Goal: Task Accomplishment & Management: Use online tool/utility

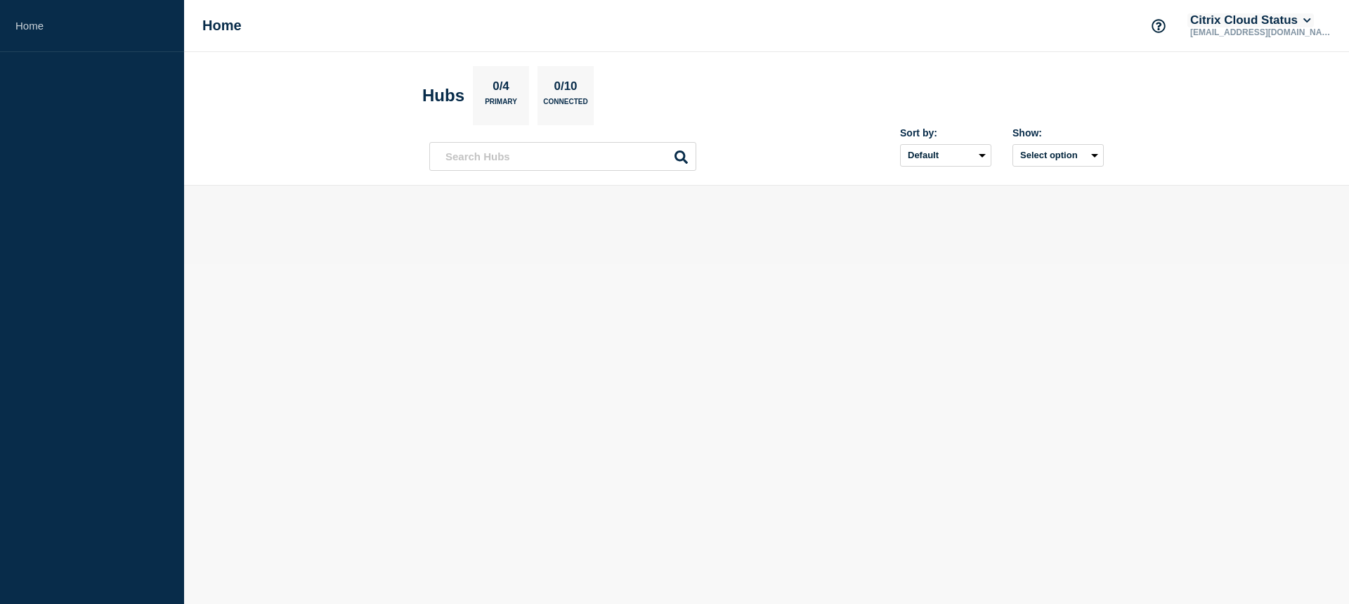
click at [1311, 22] on icon at bounding box center [1308, 20] width 8 height 8
click at [1007, 55] on header "Hubs 0/4 Primary 0/10 Connected Sort by: Default Last added Last updated Most a…" at bounding box center [766, 119] width 1165 height 134
click at [1311, 20] on icon at bounding box center [1307, 20] width 7 height 4
click at [1137, 92] on header "Hubs 0/4 Primary 0/10 Connected Sort by: Default Last added Last updated Most a…" at bounding box center [766, 119] width 1165 height 134
click at [1311, 22] on icon at bounding box center [1308, 20] width 8 height 8
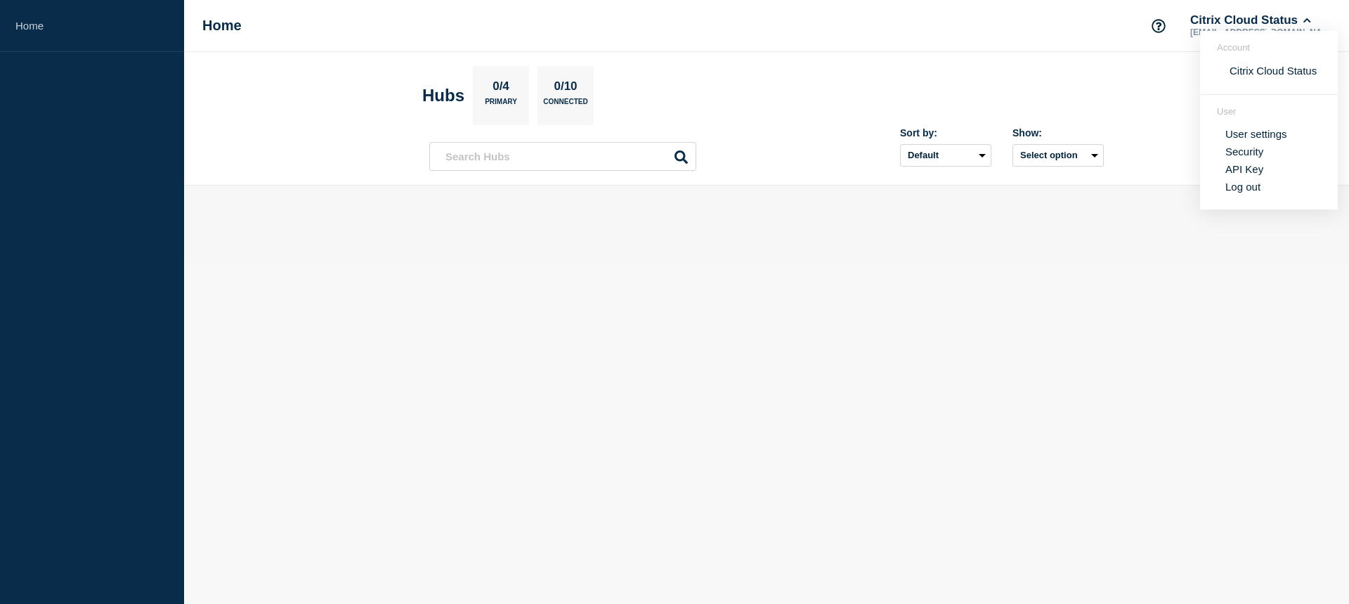
click at [1266, 133] on link "User settings" at bounding box center [1257, 134] width 62 height 12
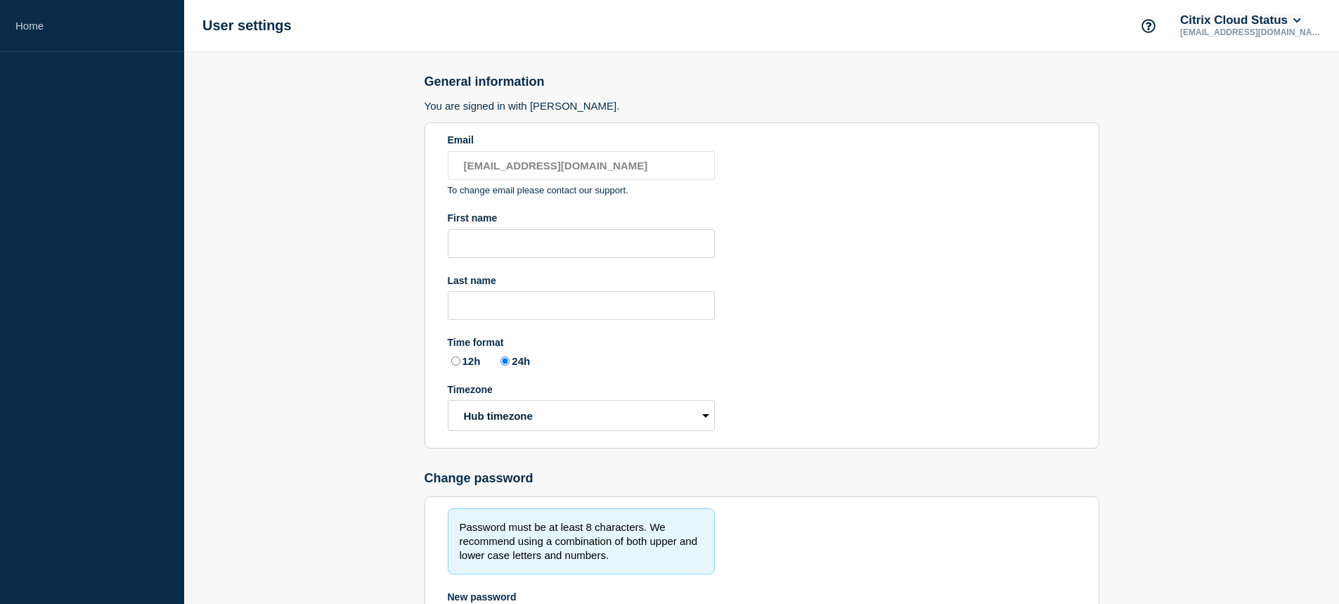
click at [1304, 20] on button "Citrix Cloud Status" at bounding box center [1240, 20] width 126 height 14
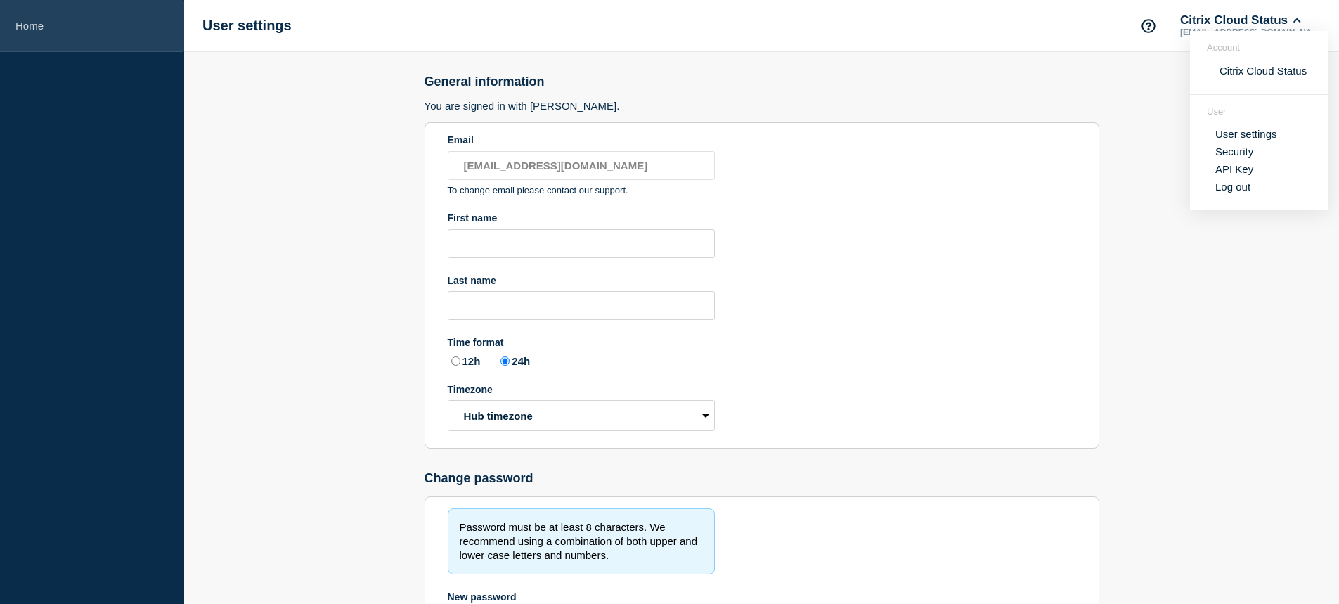
click at [26, 25] on link "Home" at bounding box center [92, 26] width 184 height 52
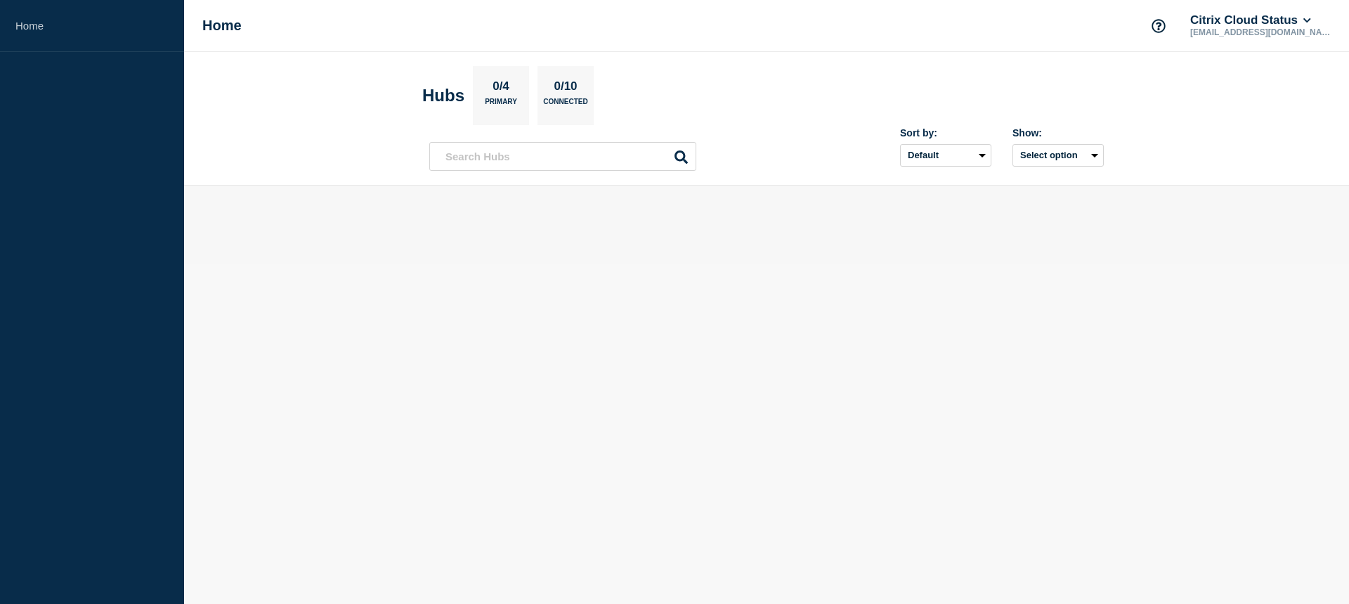
click at [1041, 92] on section "Hubs 0/4 Primary 0/10 Connected" at bounding box center [766, 95] width 689 height 59
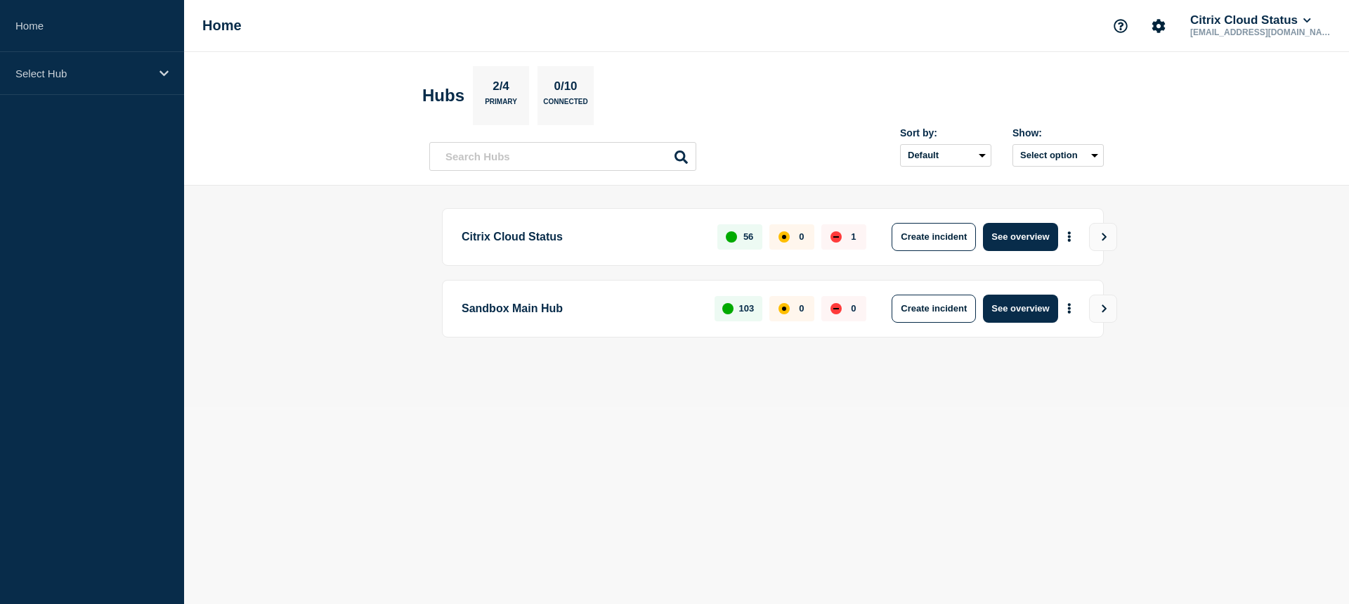
click at [504, 138] on div "Sort by: Default Last added Last updated Most active A-Z Show: Select option" at bounding box center [766, 149] width 675 height 41
click at [172, 75] on div "Select Hub" at bounding box center [92, 73] width 184 height 43
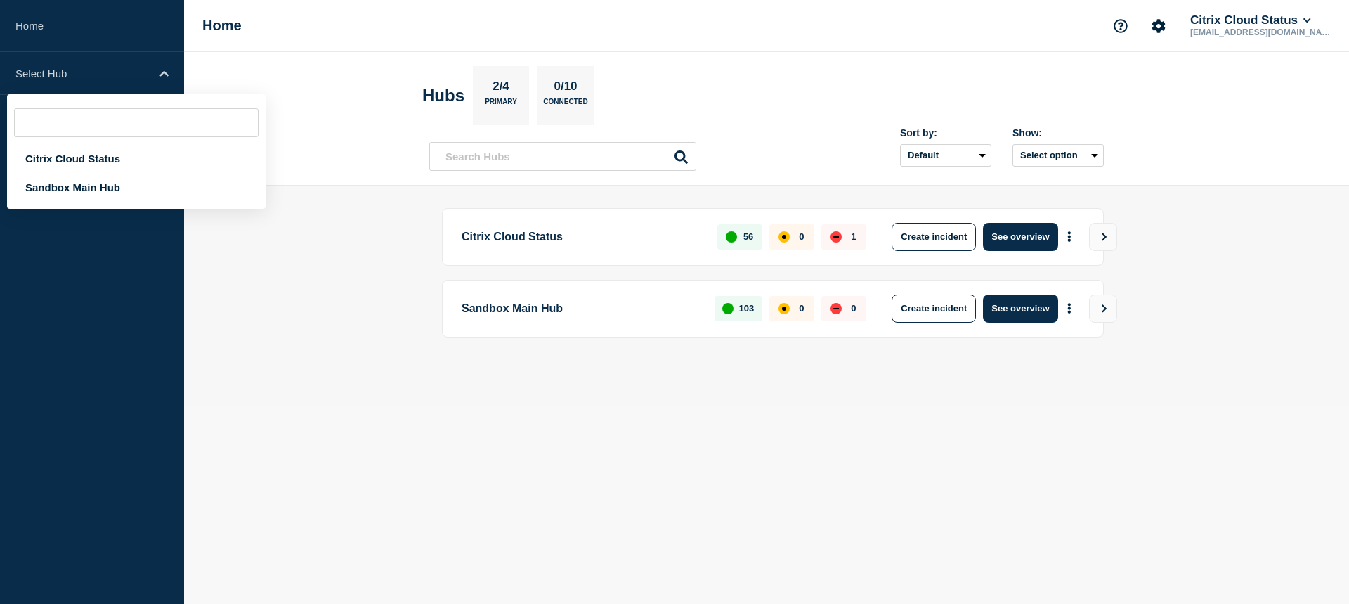
click at [237, 79] on header "Hubs 2/4 Primary 0/10 Connected Sort by: Default Last added Last updated Most a…" at bounding box center [766, 119] width 1165 height 134
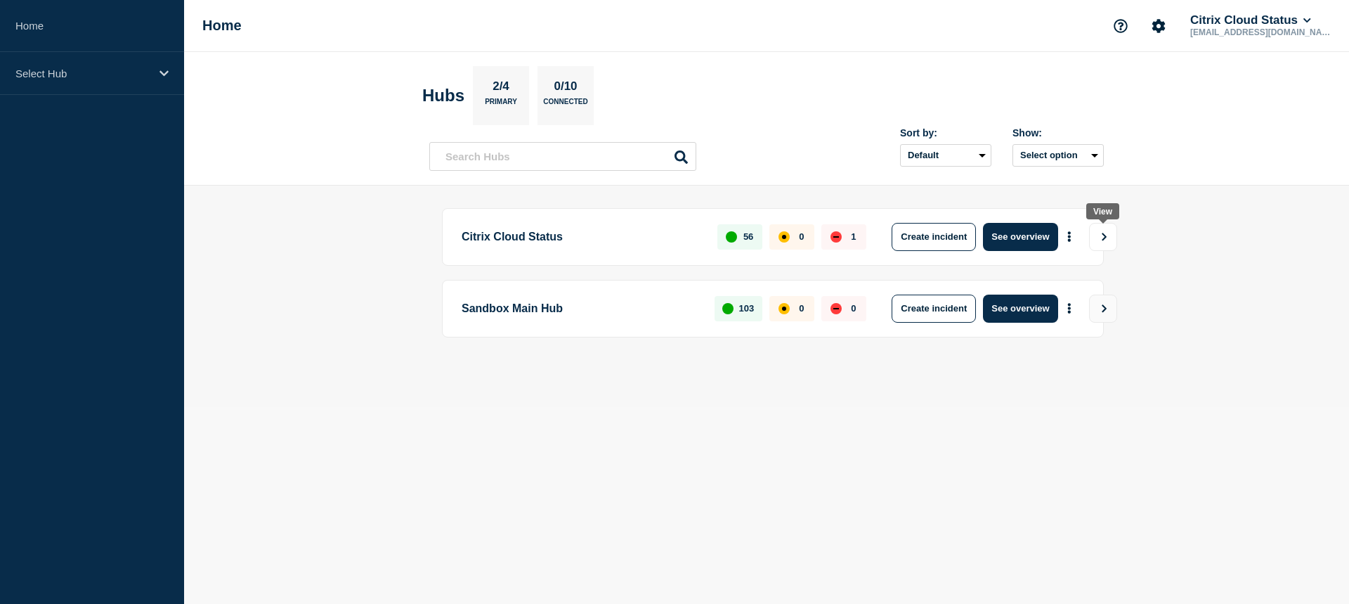
click at [1108, 233] on icon "View" at bounding box center [1104, 237] width 9 height 8
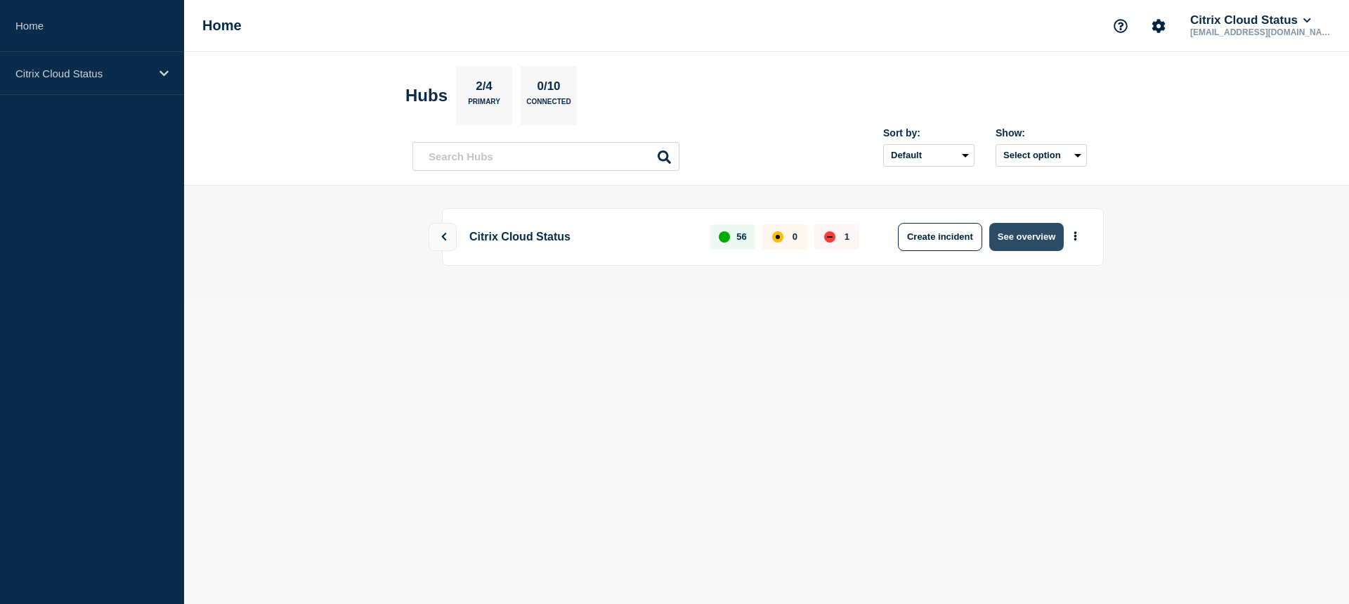
click at [1019, 238] on button "See overview" at bounding box center [1026, 237] width 74 height 28
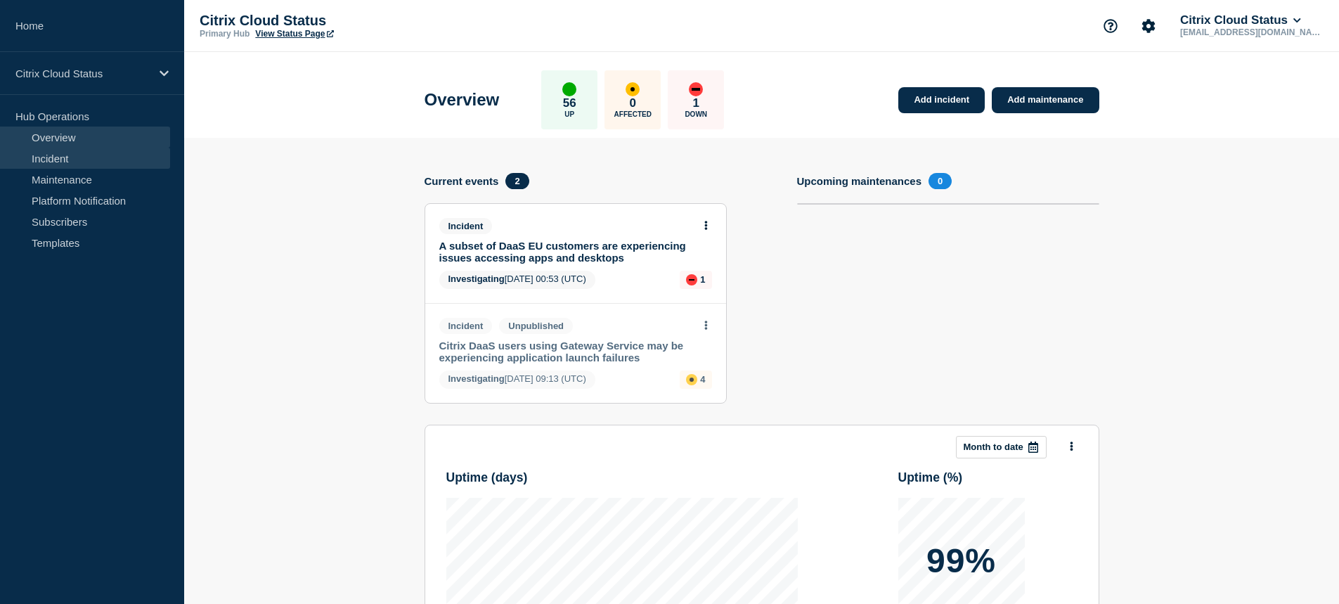
click at [42, 165] on link "Incident" at bounding box center [85, 158] width 170 height 21
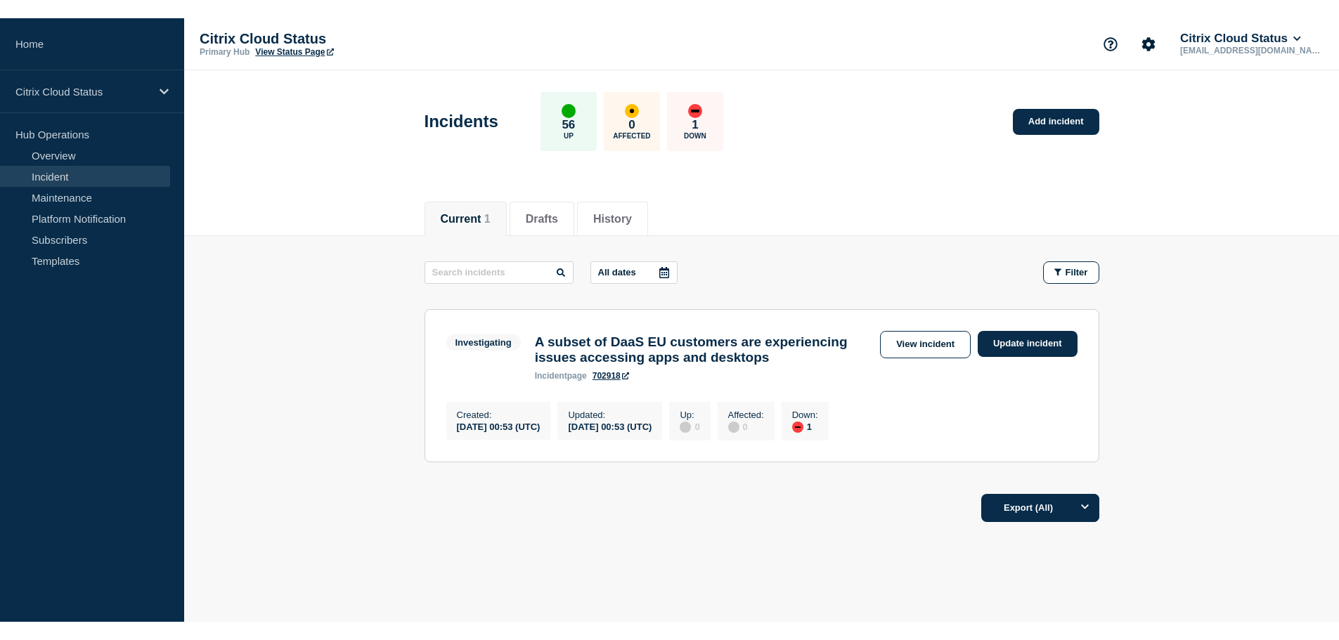
scroll to position [56, 0]
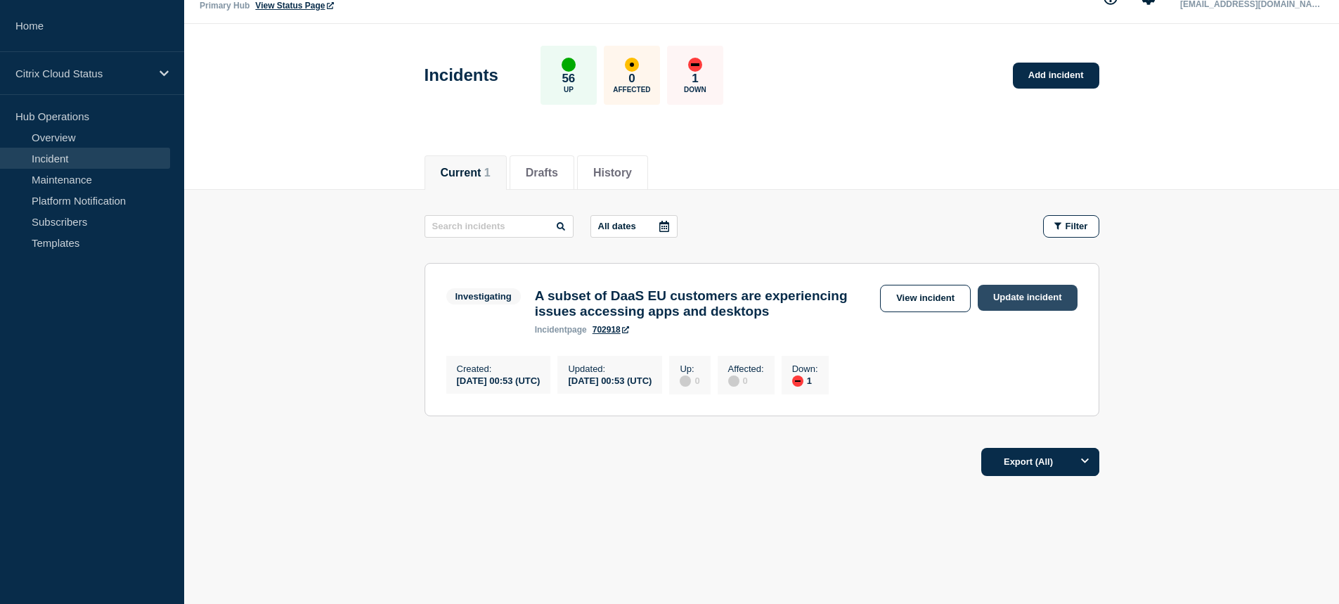
click at [1008, 285] on link "Update incident" at bounding box center [1027, 298] width 100 height 26
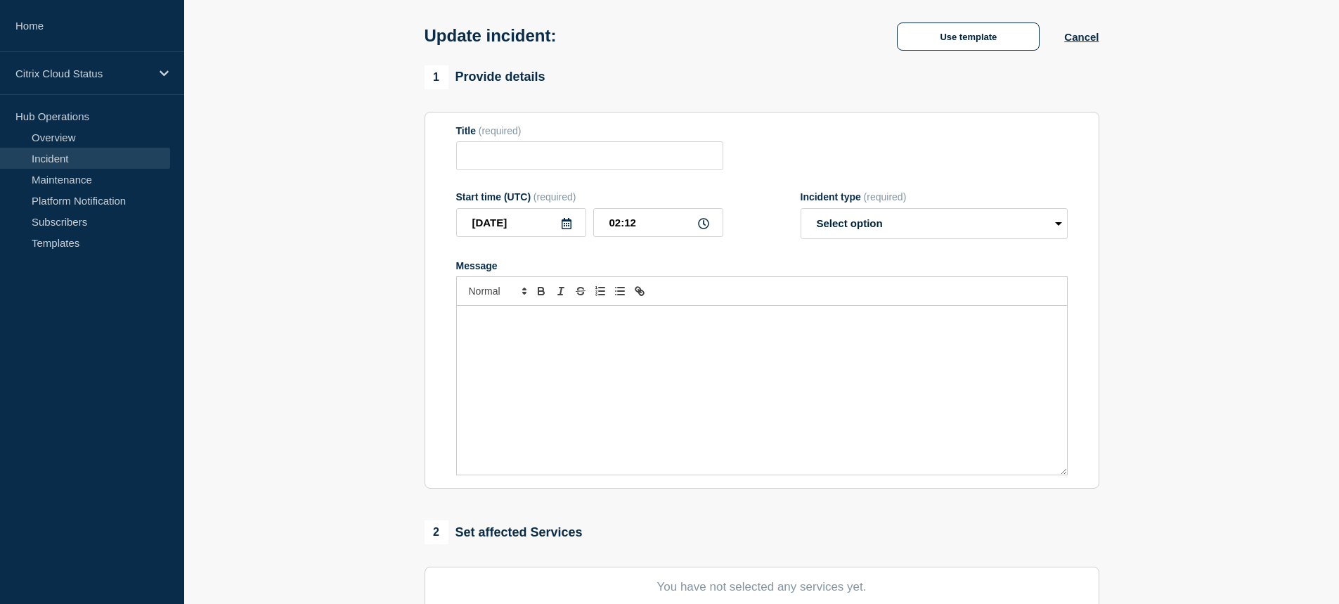
type input "A subset of DaaS EU customers are experiencing issues accessing apps and deskto…"
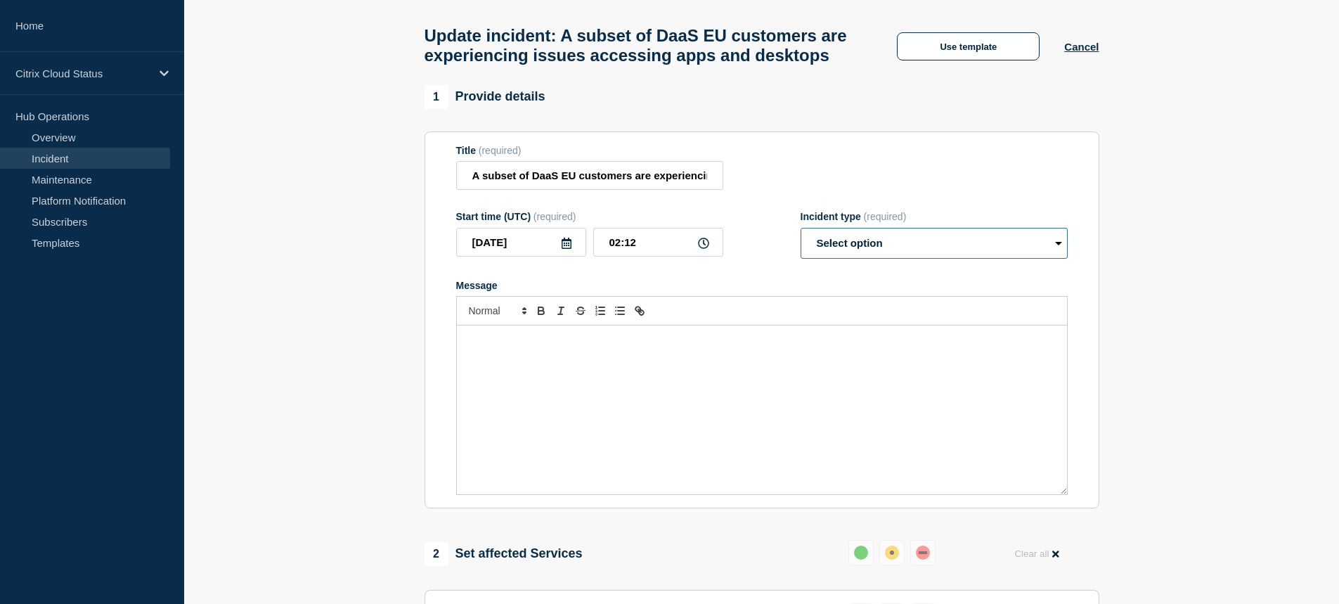
click at [957, 259] on select "Select option Investigating Identified Monitoring Resolved" at bounding box center [933, 243] width 267 height 31
click at [1216, 226] on section "1 Provide details Title (required) A subset of DaaS EU customers are experienci…" at bounding box center [761, 581] width 1155 height 992
click at [1053, 259] on select "Select option Investigating Identified Monitoring Resolved" at bounding box center [933, 243] width 267 height 31
select select "investigating"
click at [800, 257] on select "Select option Investigating Identified Monitoring Resolved" at bounding box center [933, 243] width 267 height 31
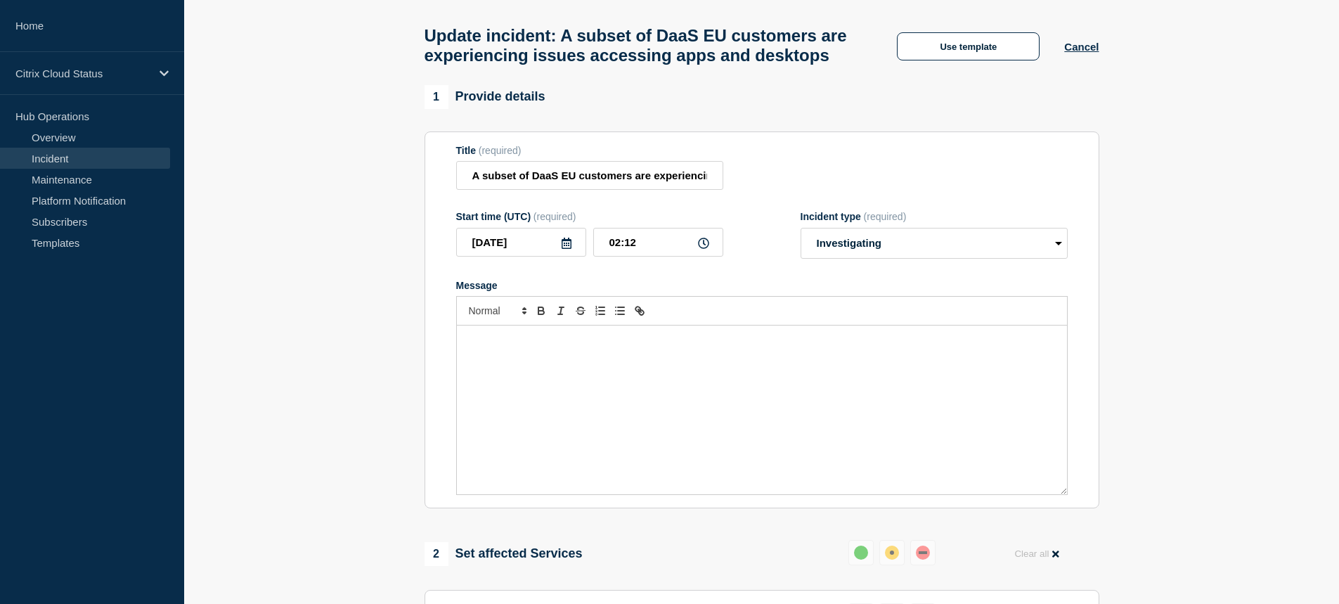
click at [635, 377] on div "Message" at bounding box center [762, 409] width 610 height 169
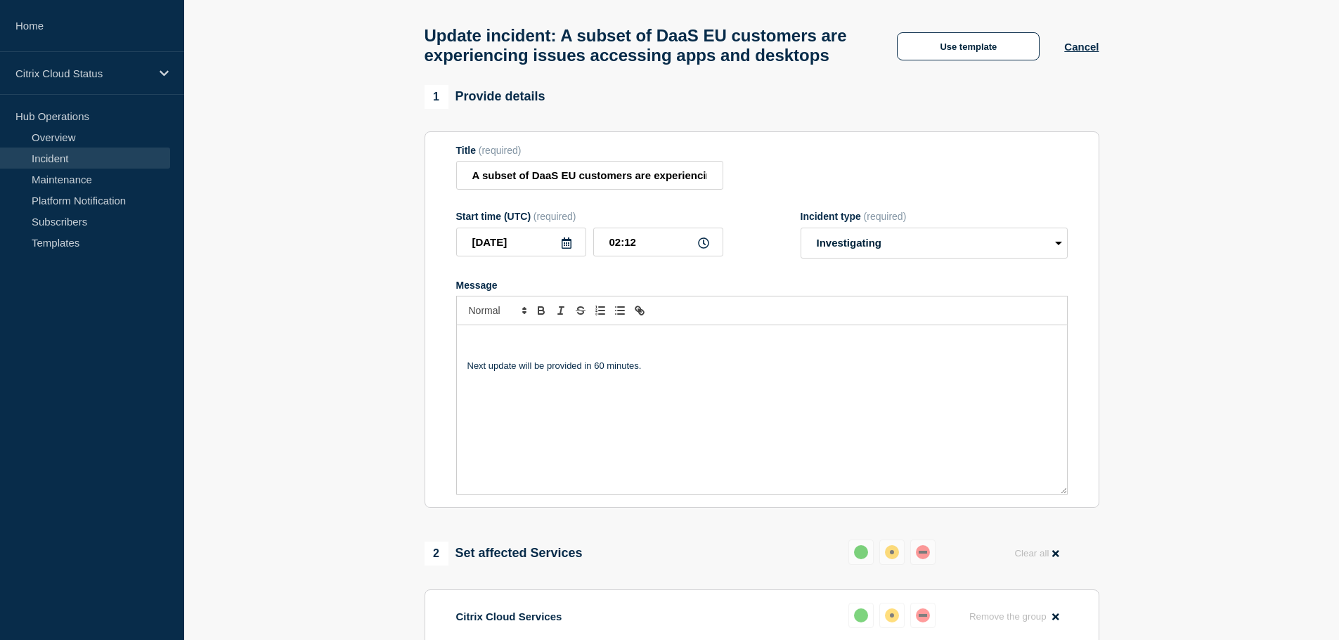
click at [495, 363] on div "Next update will be provided in 60 minutes." at bounding box center [762, 409] width 610 height 169
click at [797, 345] on link "A subset of DaaS EU customers are experiencing issues accessing apps and deskto…" at bounding box center [642, 339] width 351 height 11
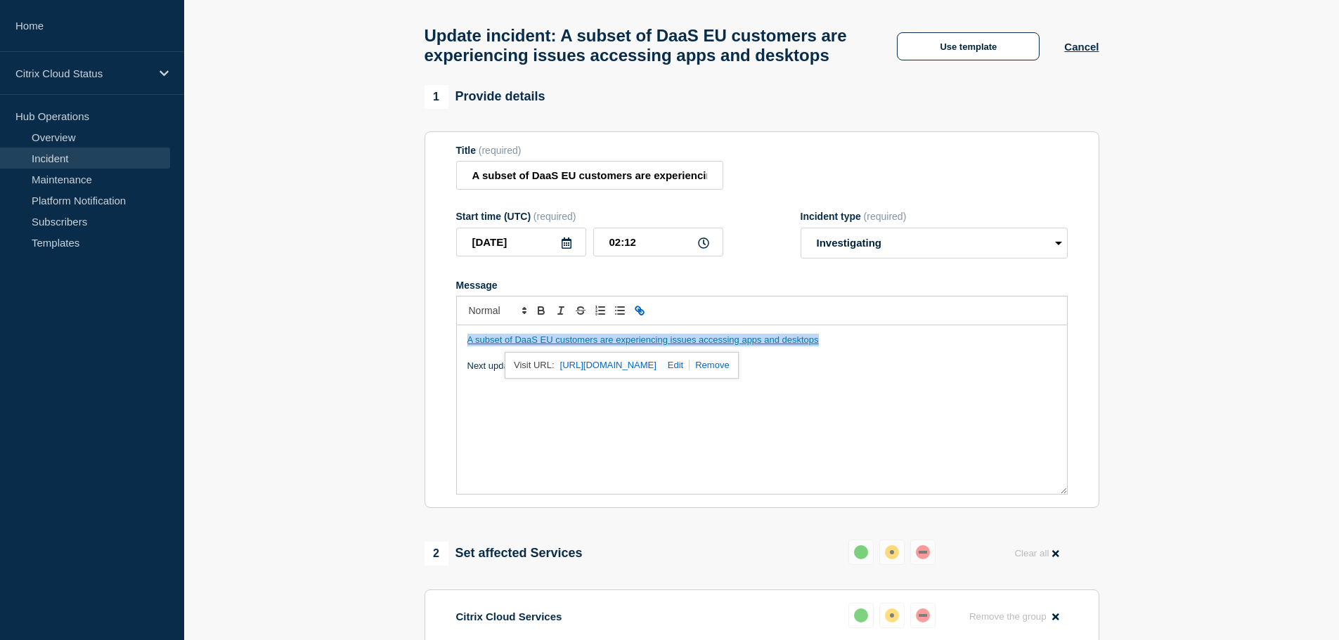
drag, startPoint x: 833, startPoint y: 370, endPoint x: 388, endPoint y: 368, distance: 444.8
click at [388, 368] on section "1 Provide details Title (required) A subset of DaaS EU customers are experienci…" at bounding box center [761, 581] width 1155 height 992
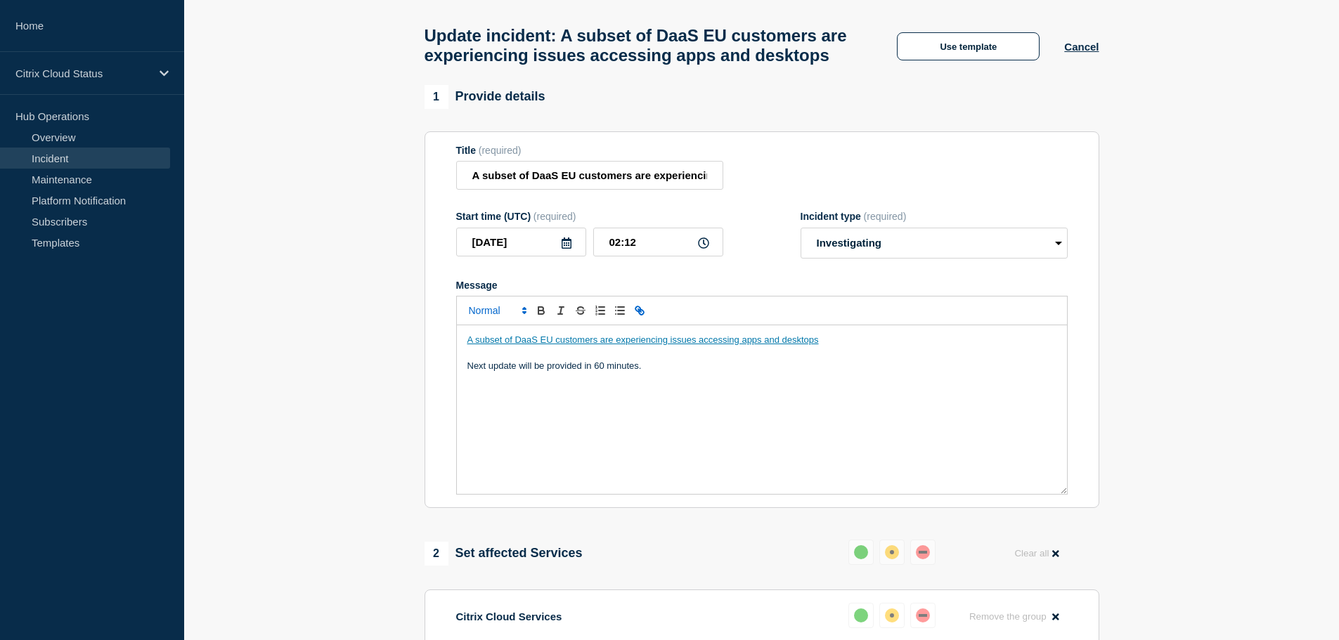
click at [490, 319] on span "Font size" at bounding box center [496, 310] width 69 height 17
click at [813, 372] on p "Next update will be provided in 60 minutes." at bounding box center [761, 366] width 589 height 13
drag, startPoint x: 833, startPoint y: 372, endPoint x: 389, endPoint y: 375, distance: 443.4
click at [389, 375] on section "1 Provide details Title (required) A subset of DaaS EU customers are experienci…" at bounding box center [761, 581] width 1155 height 992
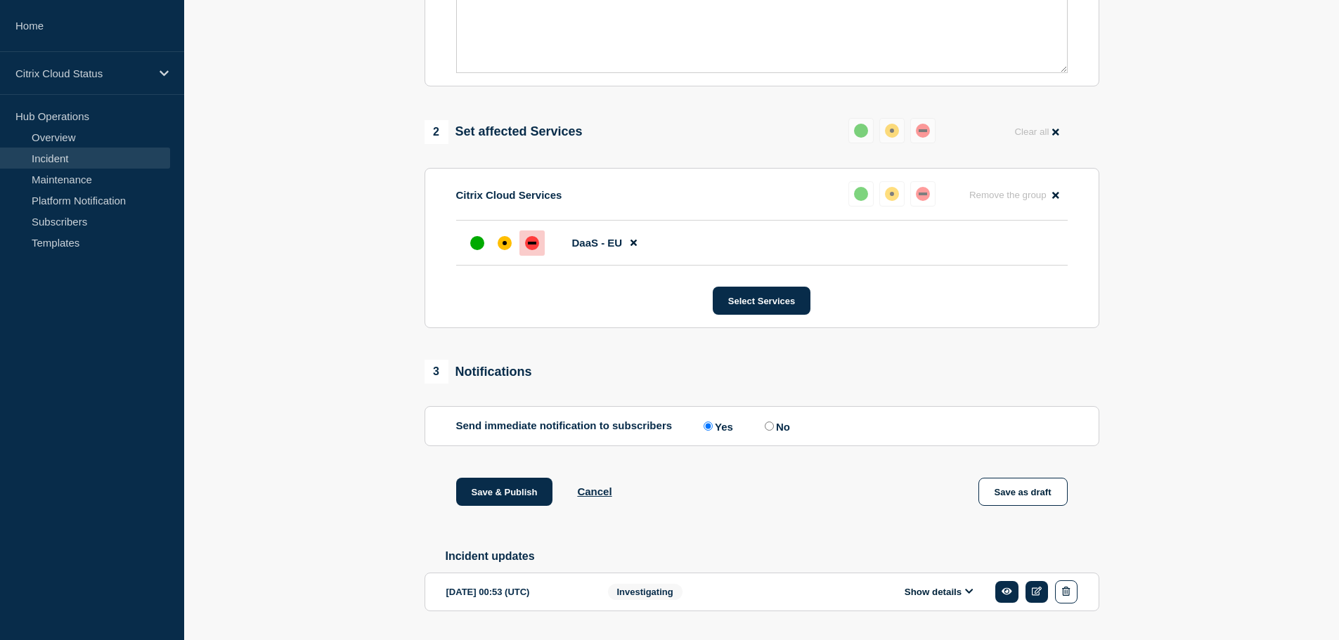
scroll to position [547, 0]
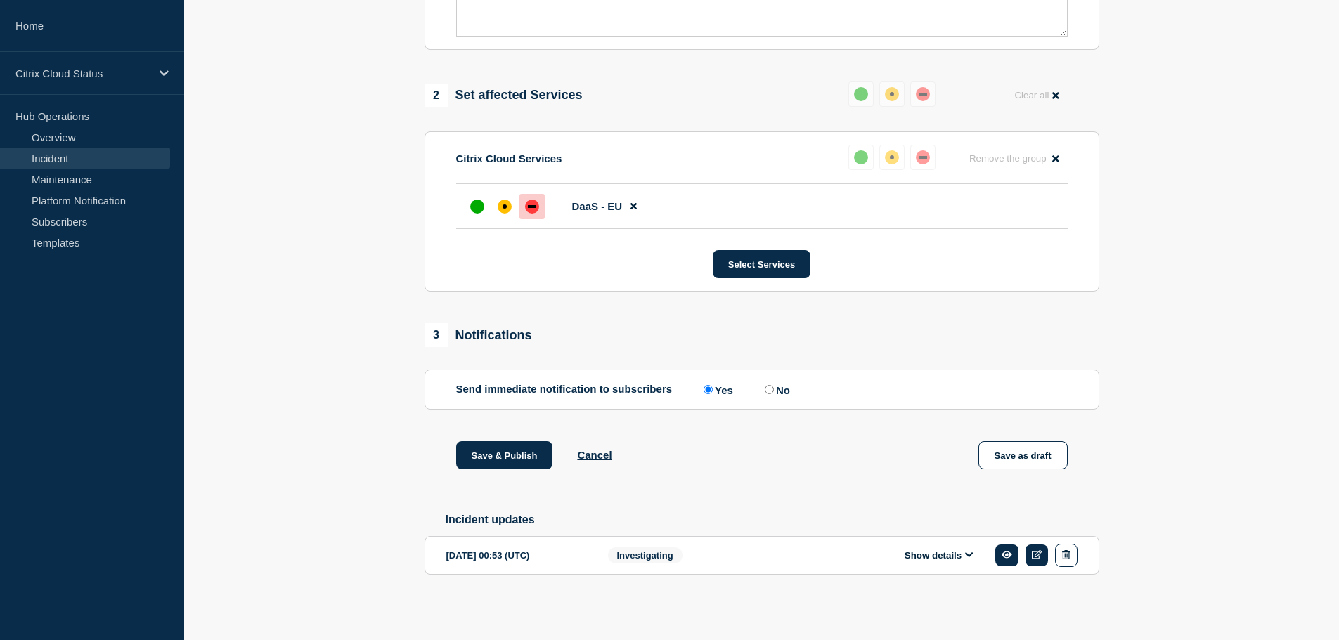
click at [968, 557] on icon at bounding box center [969, 554] width 8 height 9
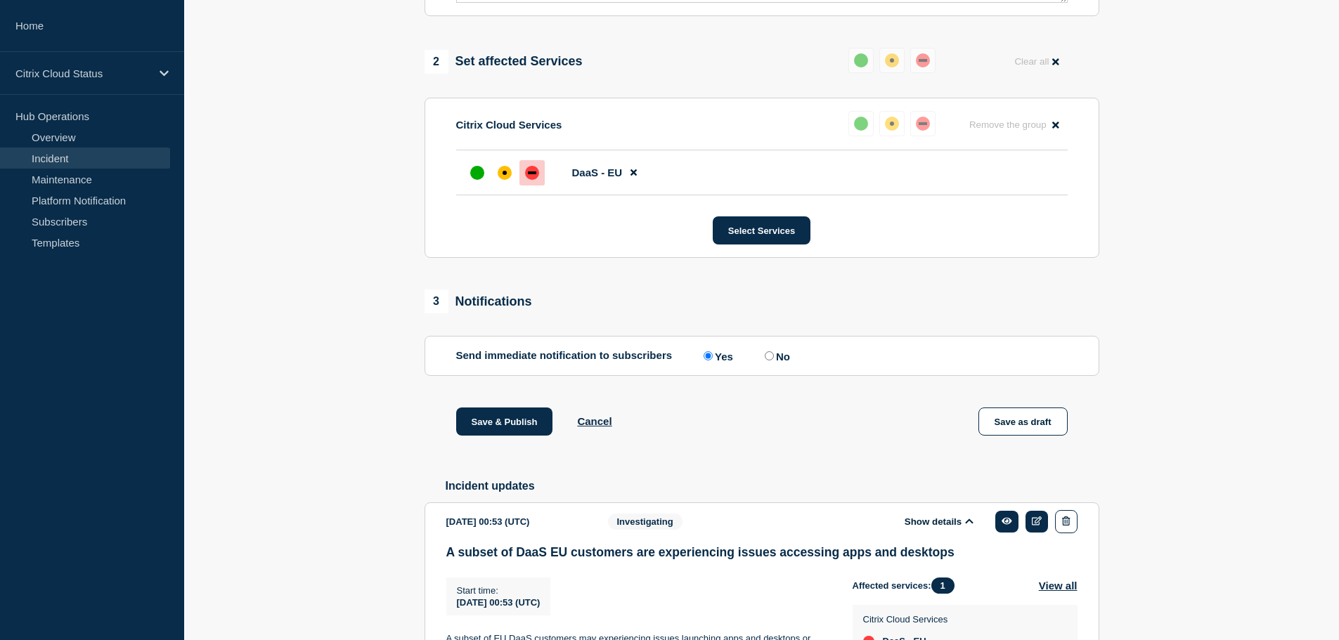
scroll to position [758, 0]
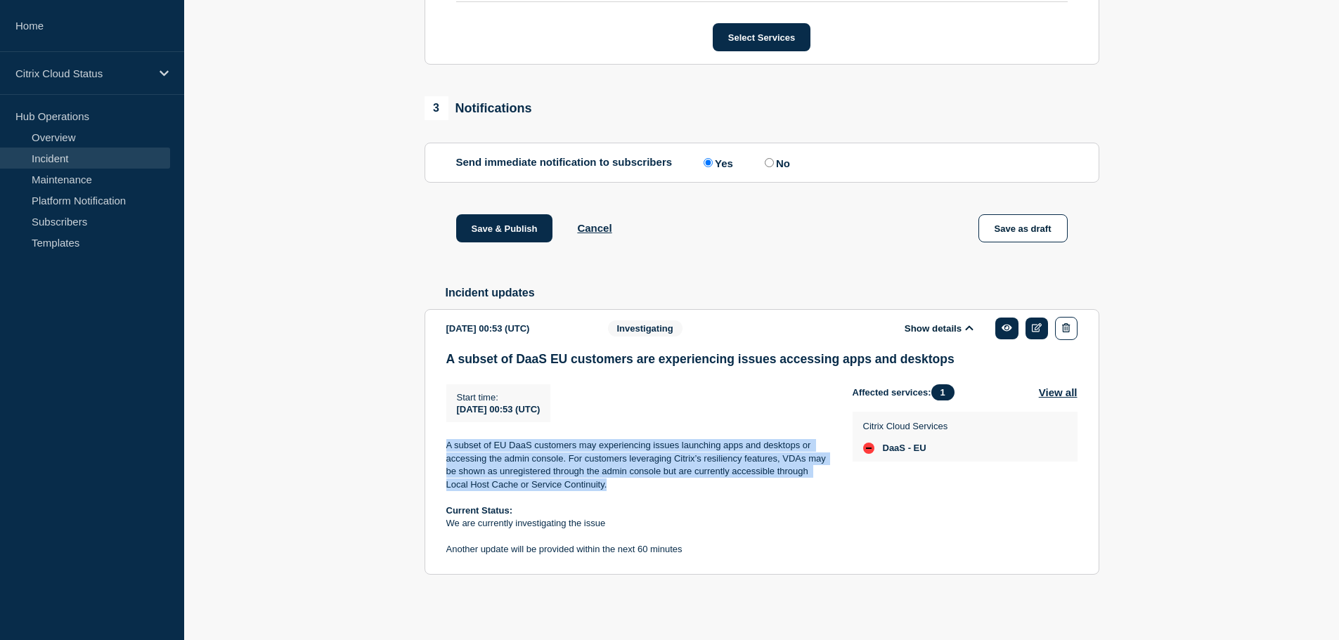
drag, startPoint x: 445, startPoint y: 464, endPoint x: 620, endPoint y: 506, distance: 179.8
click at [620, 506] on section "[DATE] 00:53 (UTC) Show details Investigating A subset of DaaS EU customers are…" at bounding box center [761, 442] width 675 height 266
copy p "A subset of EU DaaS customers may experiencing issues launching apps and deskto…"
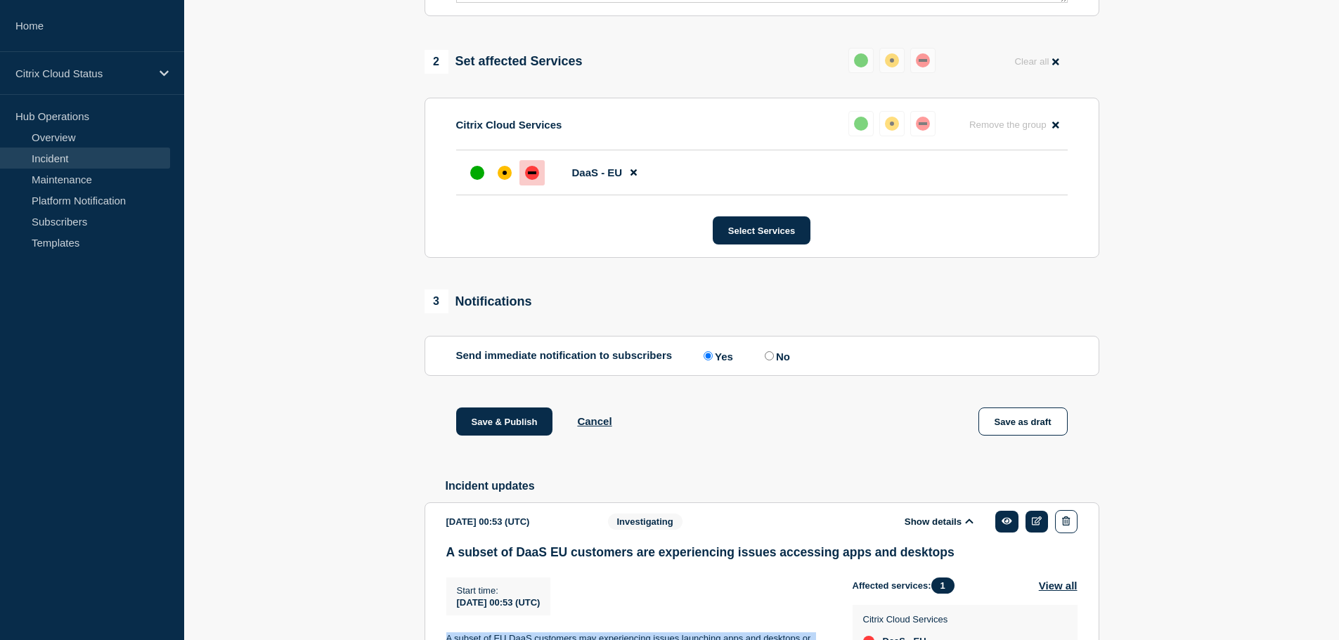
scroll to position [337, 0]
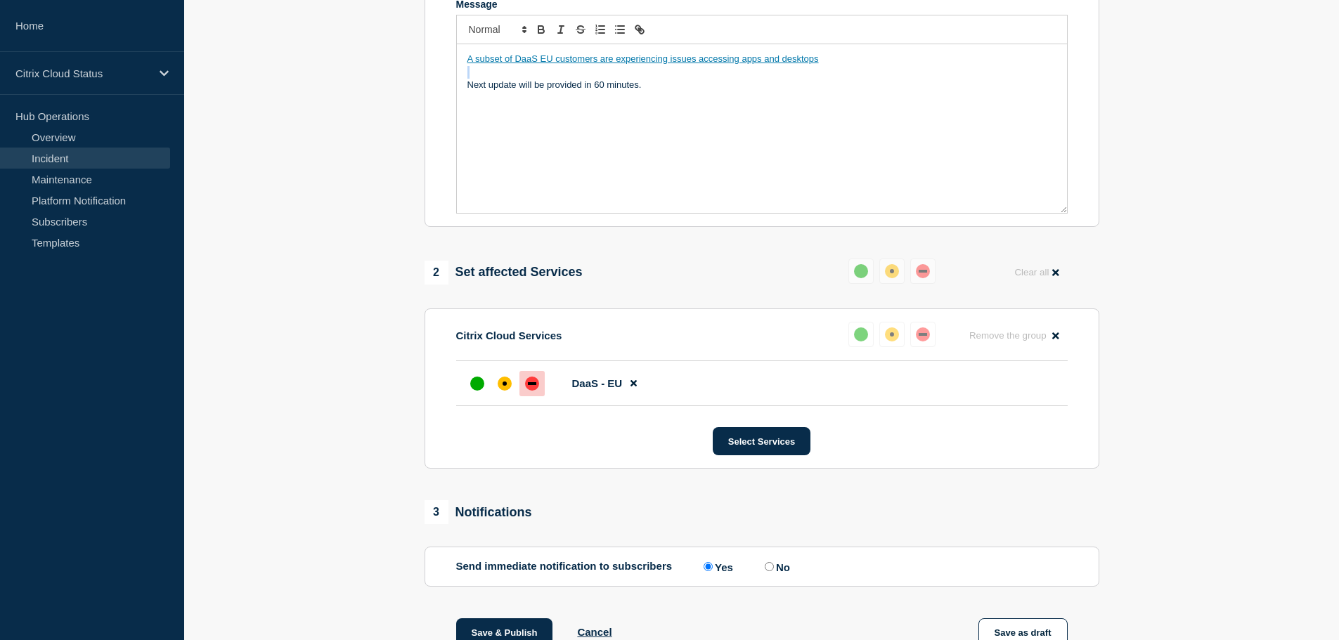
drag, startPoint x: 848, startPoint y: 93, endPoint x: 525, endPoint y: 108, distance: 323.6
click at [494, 103] on div "A subset of DaaS EU customers are experiencing issues accessing apps and deskto…" at bounding box center [762, 128] width 610 height 169
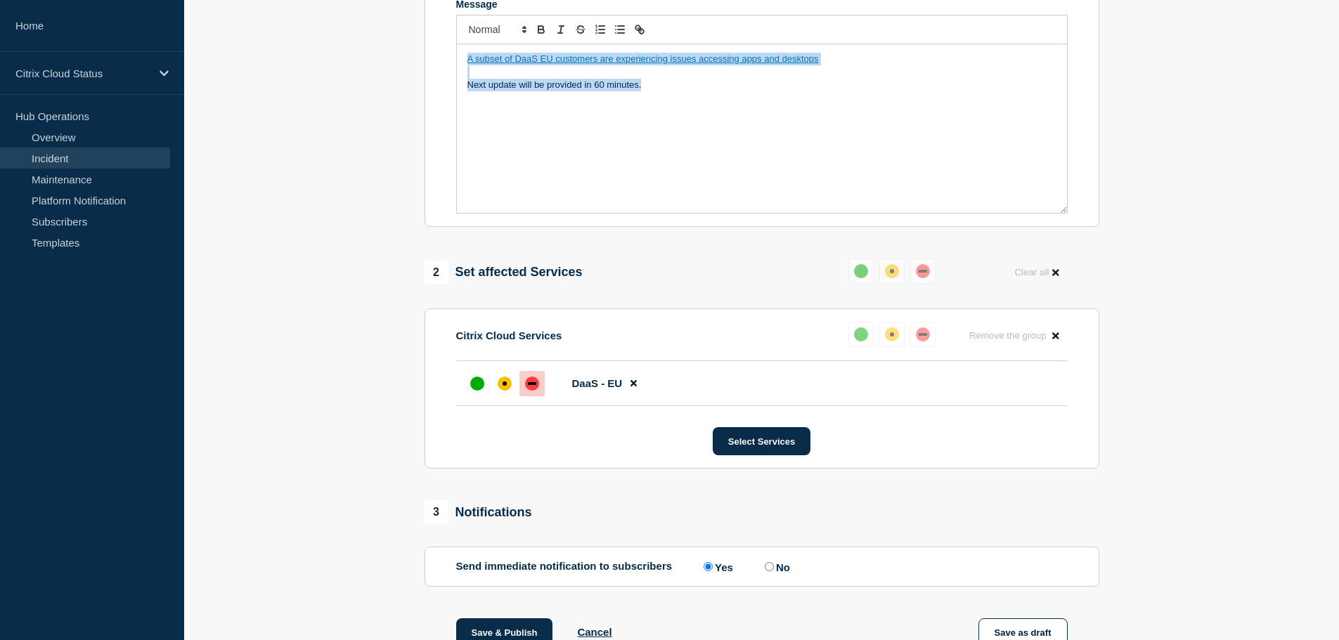
drag, startPoint x: 657, startPoint y: 113, endPoint x: 467, endPoint y: 84, distance: 191.9
click at [467, 84] on div "A subset of DaaS EU customers are experiencing issues accessing apps and deskto…" at bounding box center [762, 128] width 610 height 169
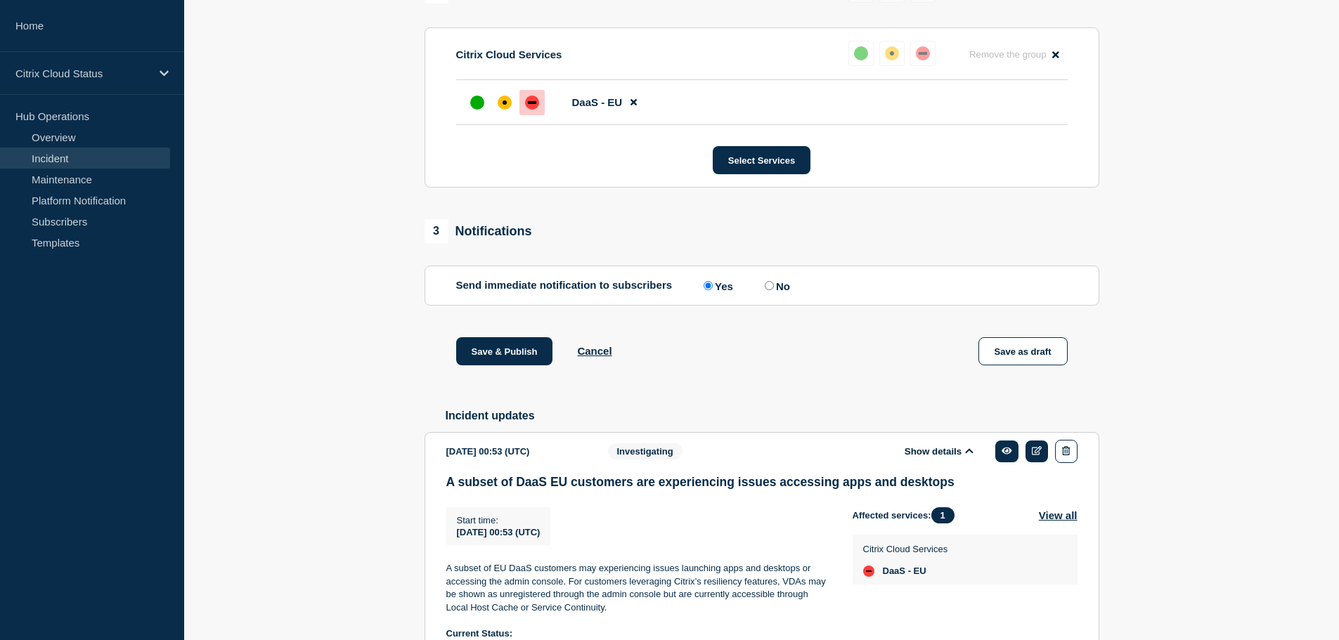
scroll to position [777, 0]
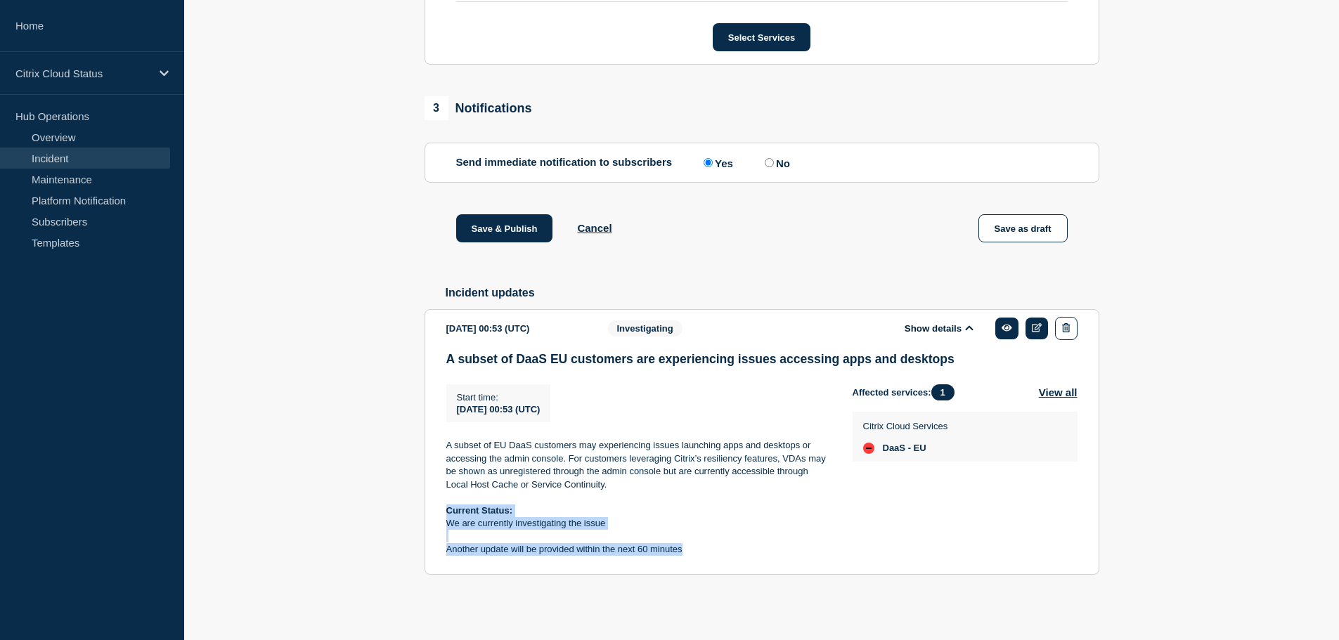
drag, startPoint x: 448, startPoint y: 509, endPoint x: 725, endPoint y: 551, distance: 280.0
click at [725, 551] on div "A subset of EU DaaS customers may experiencing issues launching apps and deskto…" at bounding box center [638, 497] width 384 height 117
copy div "Current Status: We are currently investigating the issue Another update will be…"
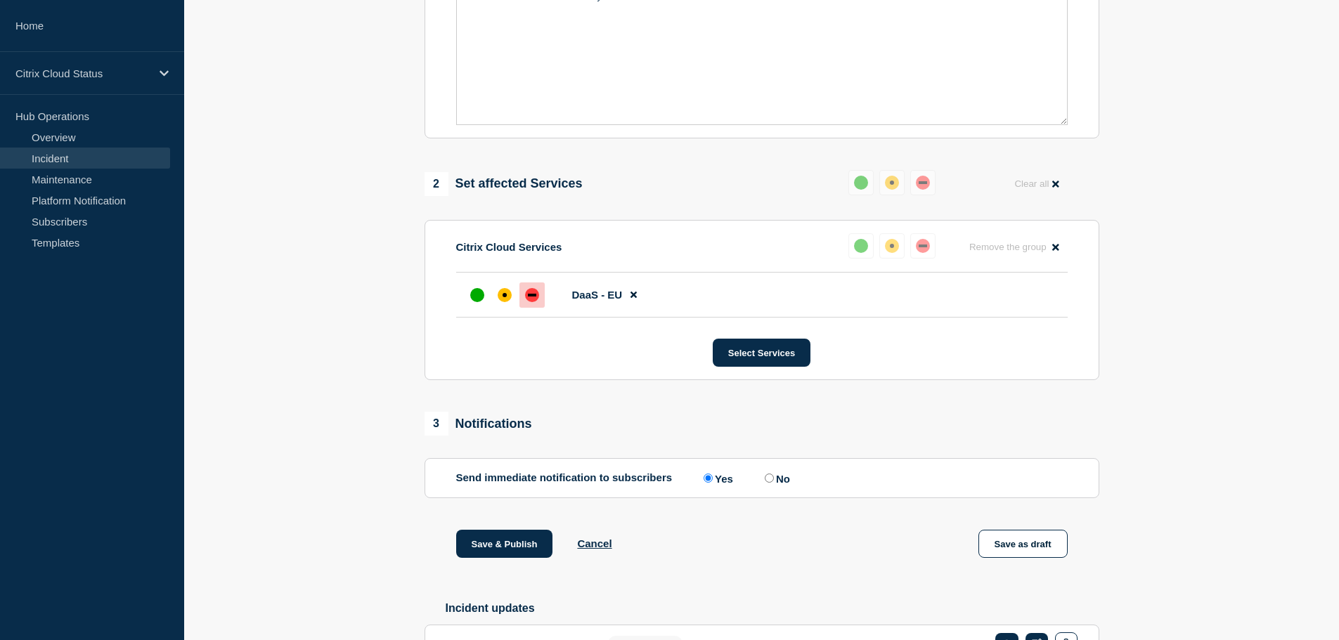
scroll to position [144, 0]
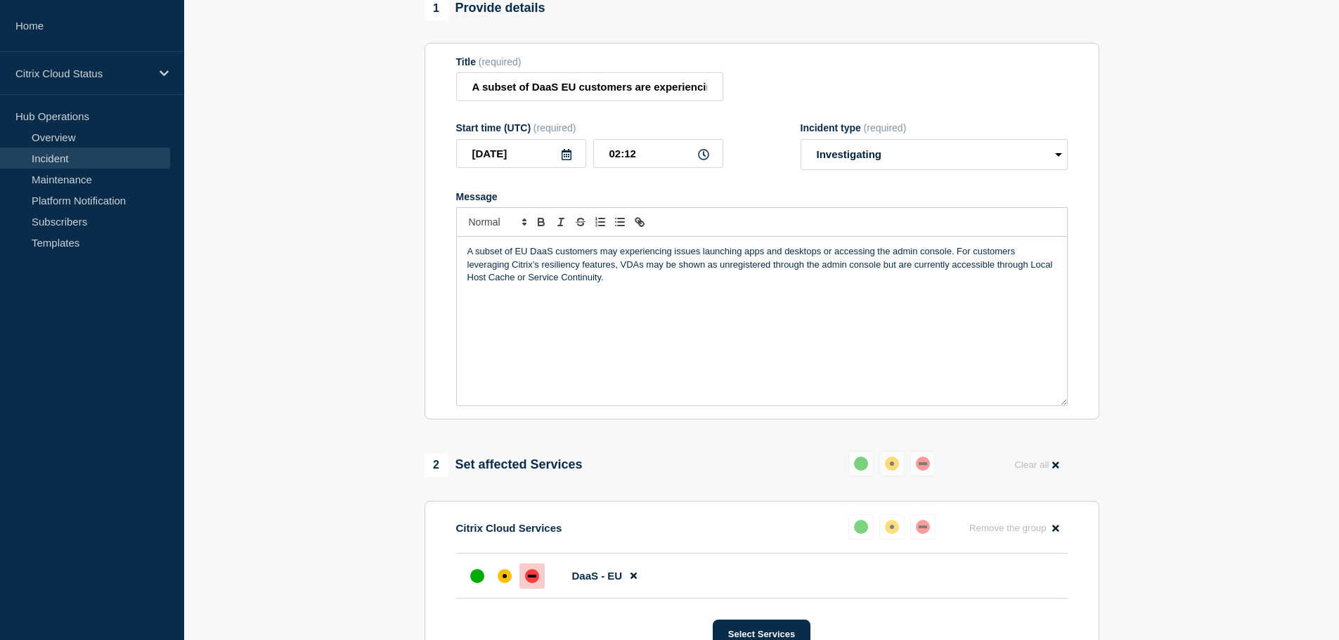
click at [516, 334] on div "A subset of EU DaaS customers may experiencing issues launching apps and deskto…" at bounding box center [762, 321] width 610 height 169
drag, startPoint x: 639, startPoint y: 310, endPoint x: 654, endPoint y: 311, distance: 14.8
click at [639, 284] on p "A subset of EU DaaS customers may experiencing issues launching apps and deskto…" at bounding box center [761, 264] width 589 height 39
click at [471, 323] on p "We are currently investigating the issue" at bounding box center [761, 316] width 589 height 13
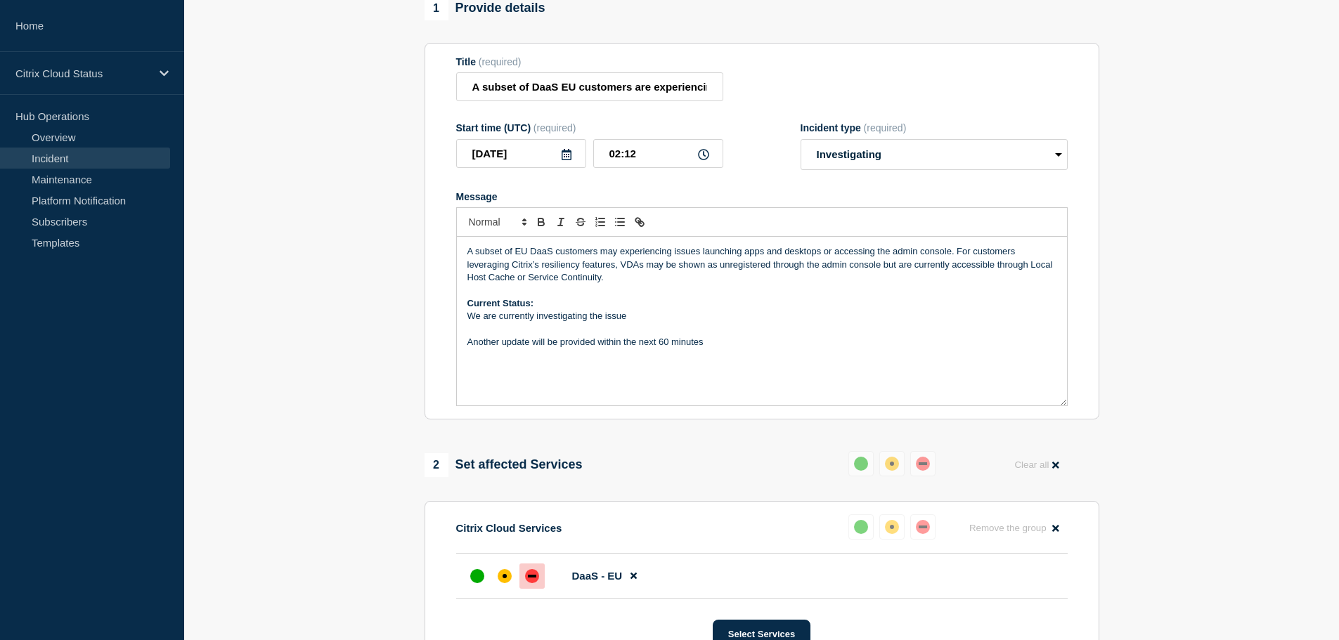
click at [547, 323] on p "We are currently investigating the issue" at bounding box center [761, 316] width 589 height 13
click at [633, 323] on p "We are currently investigating the issue" at bounding box center [761, 316] width 589 height 13
click at [1055, 170] on select "Select option Investigating Identified Monitoring Resolved" at bounding box center [933, 154] width 267 height 31
select select "identified"
click at [800, 169] on select "Select option Investigating Identified Monitoring Resolved" at bounding box center [933, 154] width 267 height 31
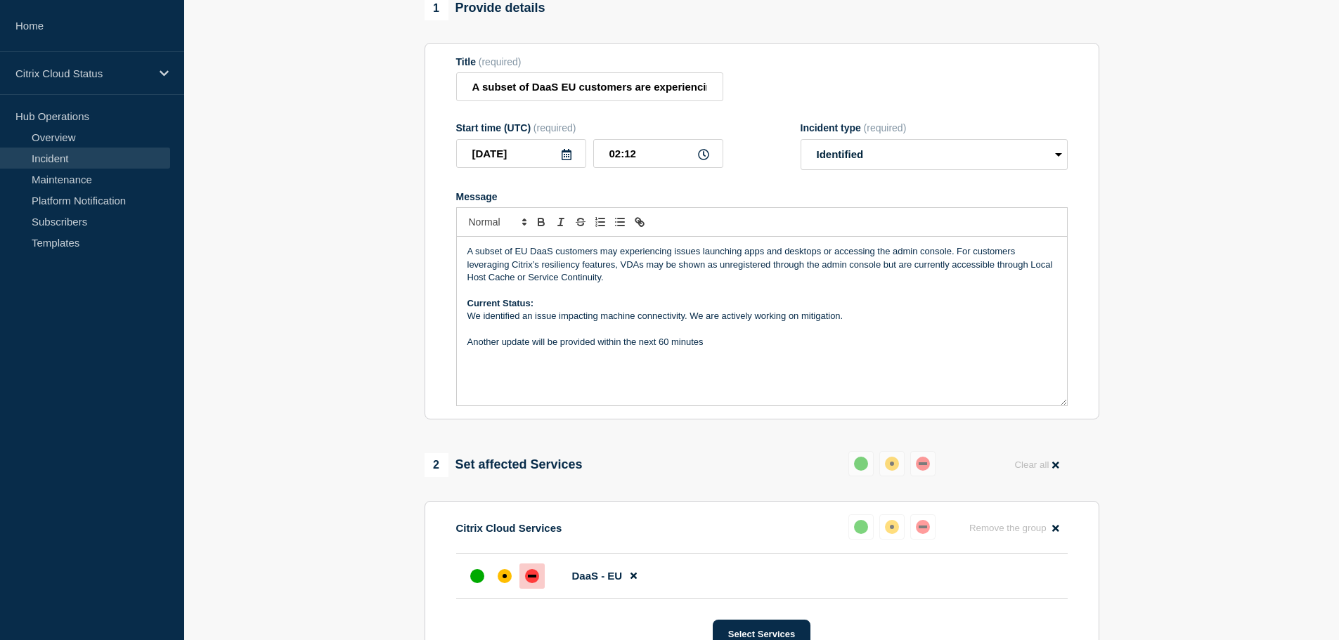
drag, startPoint x: 855, startPoint y: 345, endPoint x: 437, endPoint y: 349, distance: 418.1
click at [437, 349] on section "Title (required) A subset of DaaS EU customers are experiencing issues accessin…" at bounding box center [761, 231] width 675 height 377
copy p "We identified an issue impacting machine connectivity. We are actively working …"
click at [745, 323] on p "We identified an issue impacting machine connectivity. We are actively working …" at bounding box center [761, 316] width 589 height 13
click at [860, 323] on p "We identified an issue impacting machine connectivity. We are actively working …" at bounding box center [761, 316] width 589 height 13
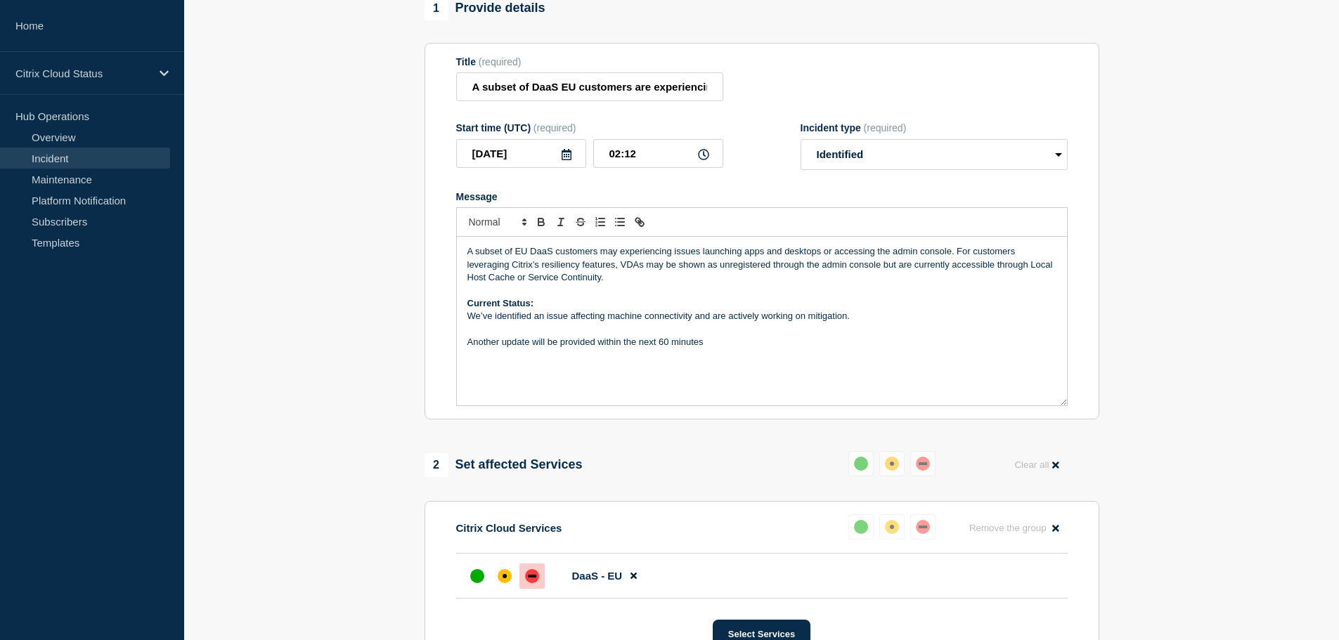
click at [703, 160] on icon at bounding box center [703, 154] width 11 height 11
click at [642, 168] on input "02:12" at bounding box center [658, 153] width 130 height 29
type input "02:20"
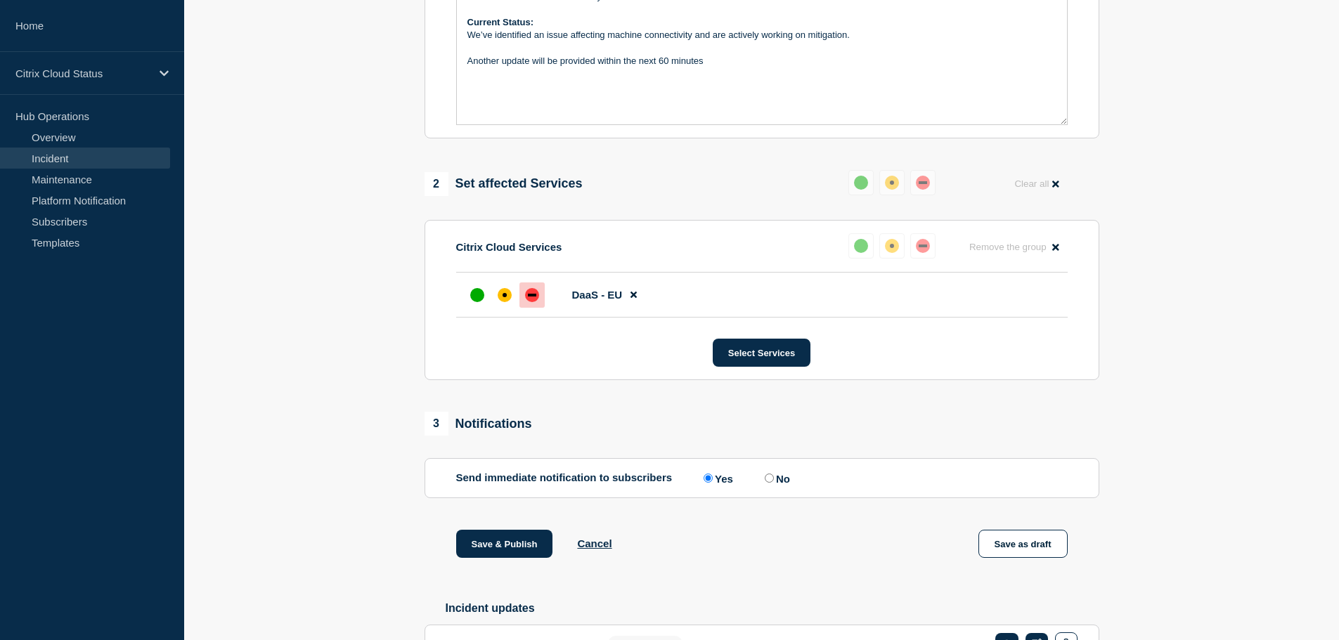
scroll to position [495, 0]
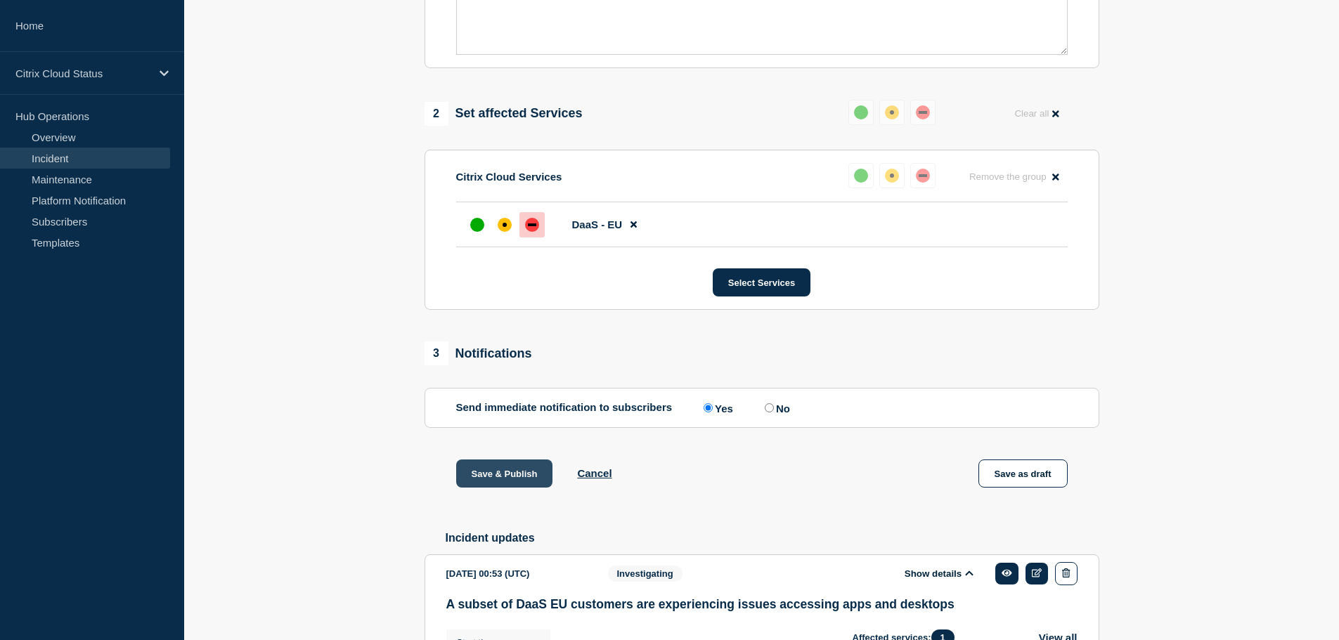
click at [502, 488] on button "Save & Publish" at bounding box center [504, 474] width 97 height 28
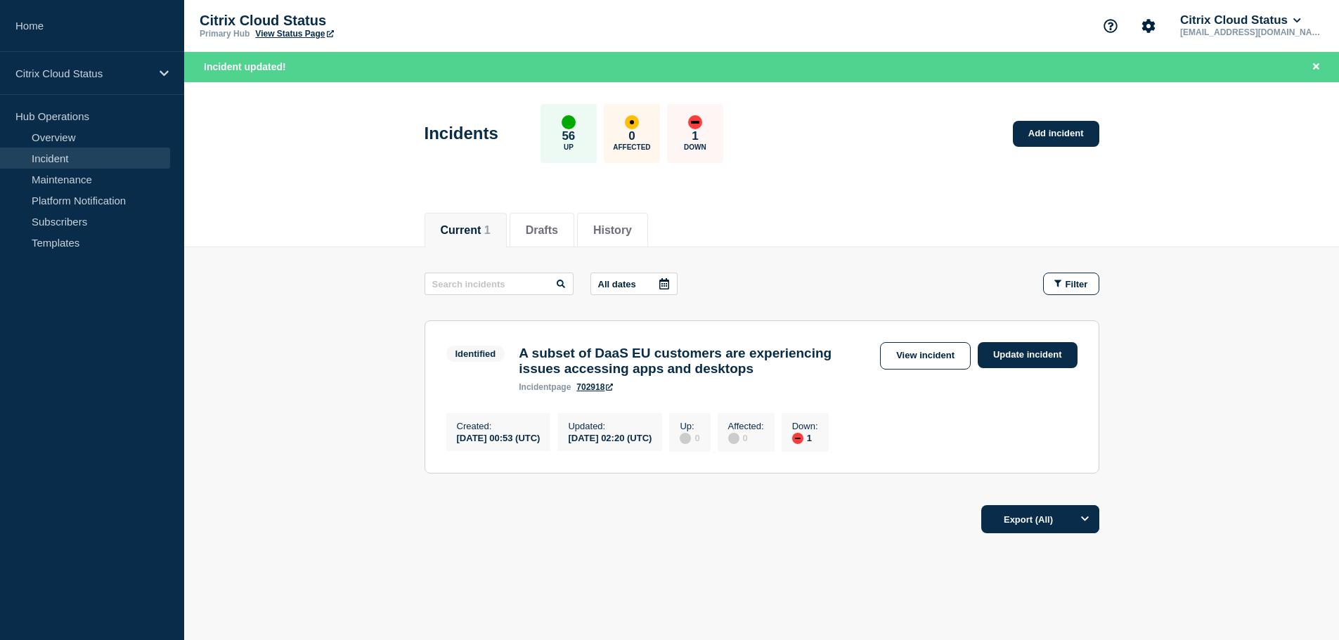
click at [48, 161] on link "Incident" at bounding box center [85, 158] width 170 height 21
click at [631, 228] on button "History" at bounding box center [612, 230] width 39 height 13
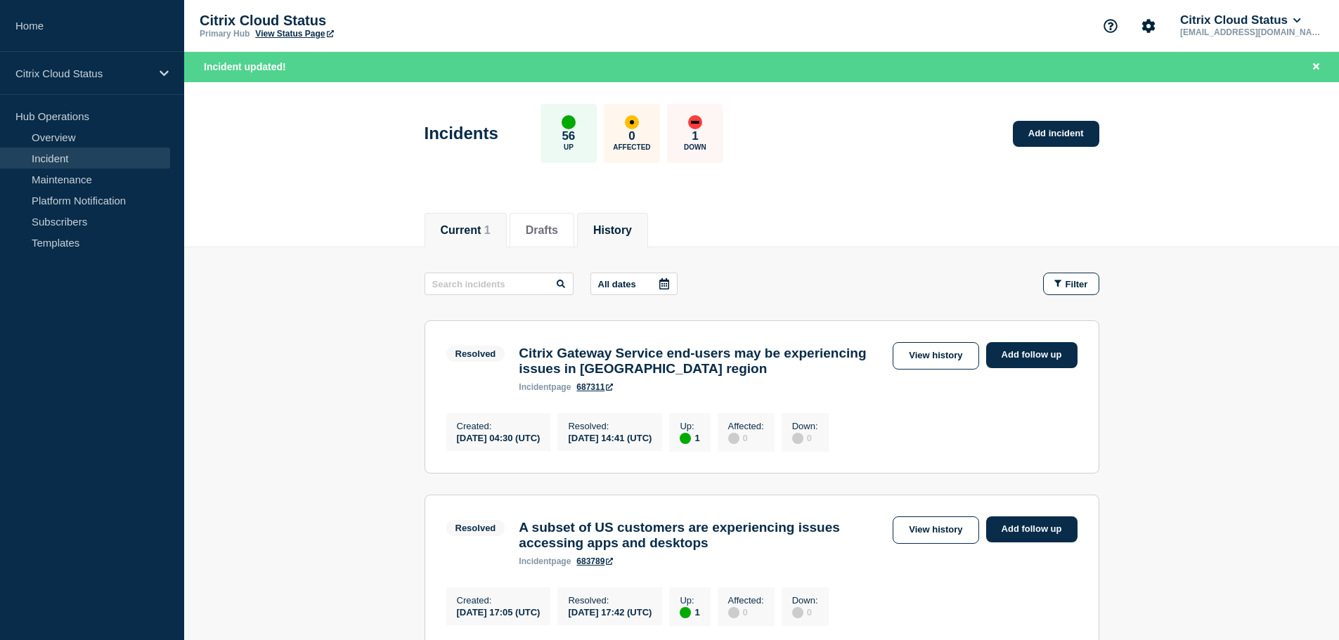
click at [450, 233] on button "Current 1" at bounding box center [466, 230] width 50 height 13
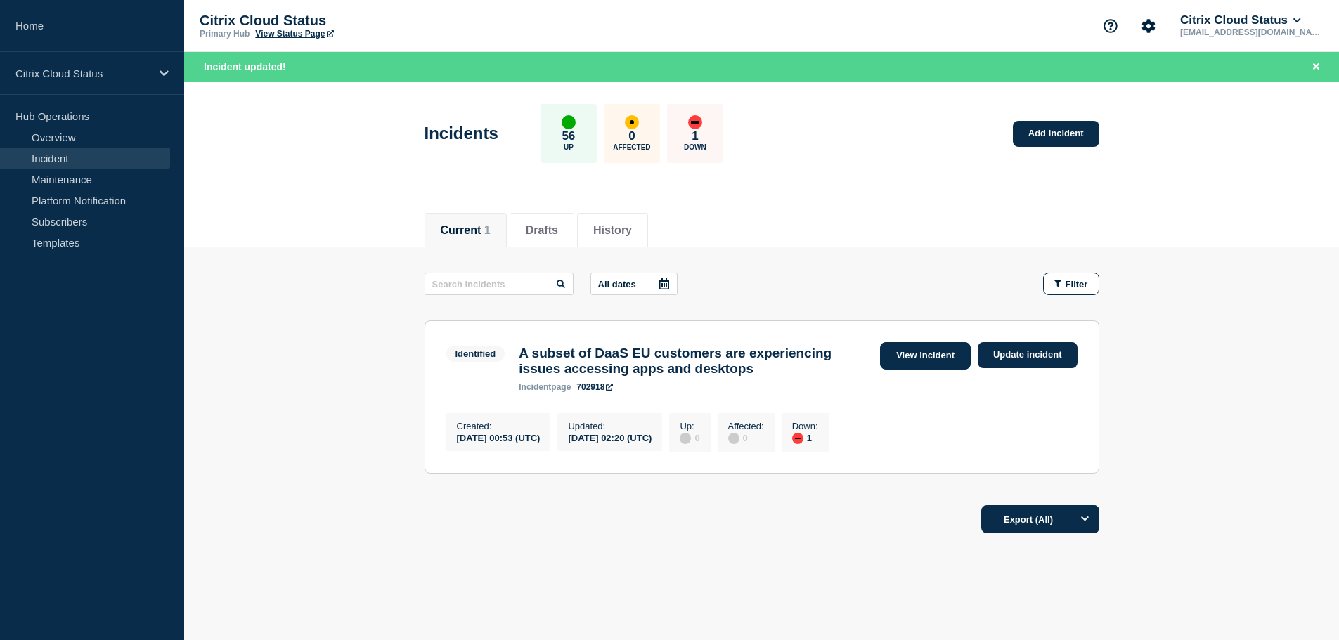
click at [947, 347] on link "View incident" at bounding box center [925, 355] width 91 height 27
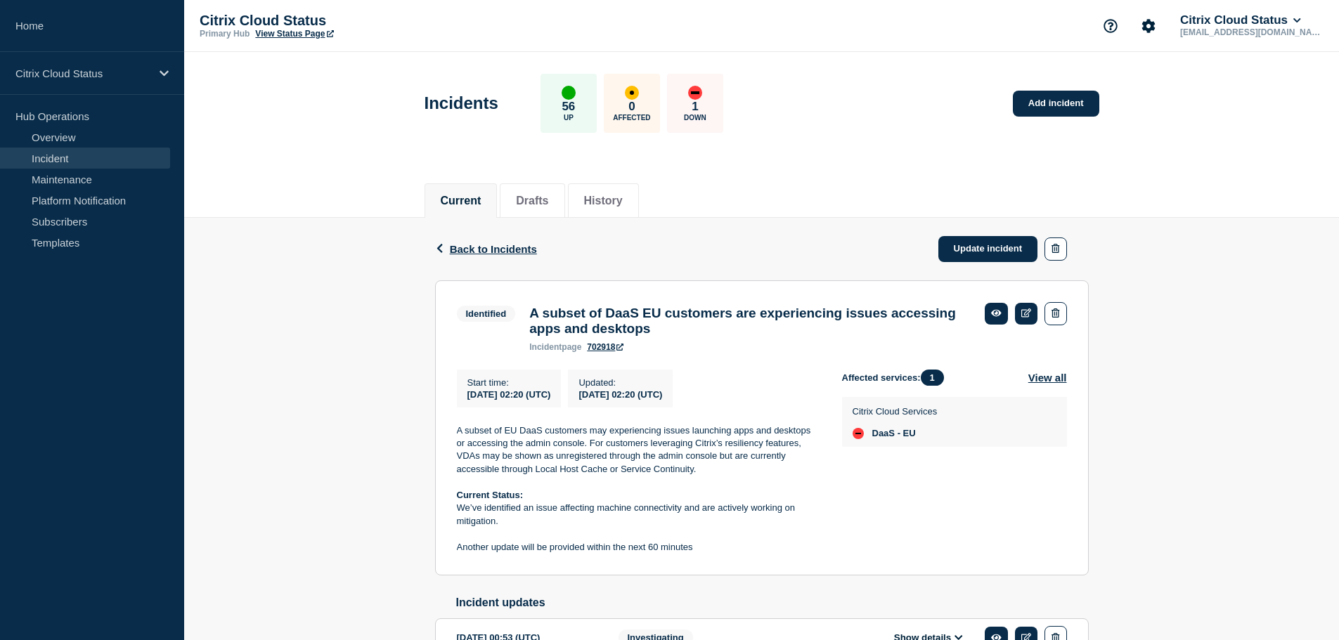
scroll to position [95, 0]
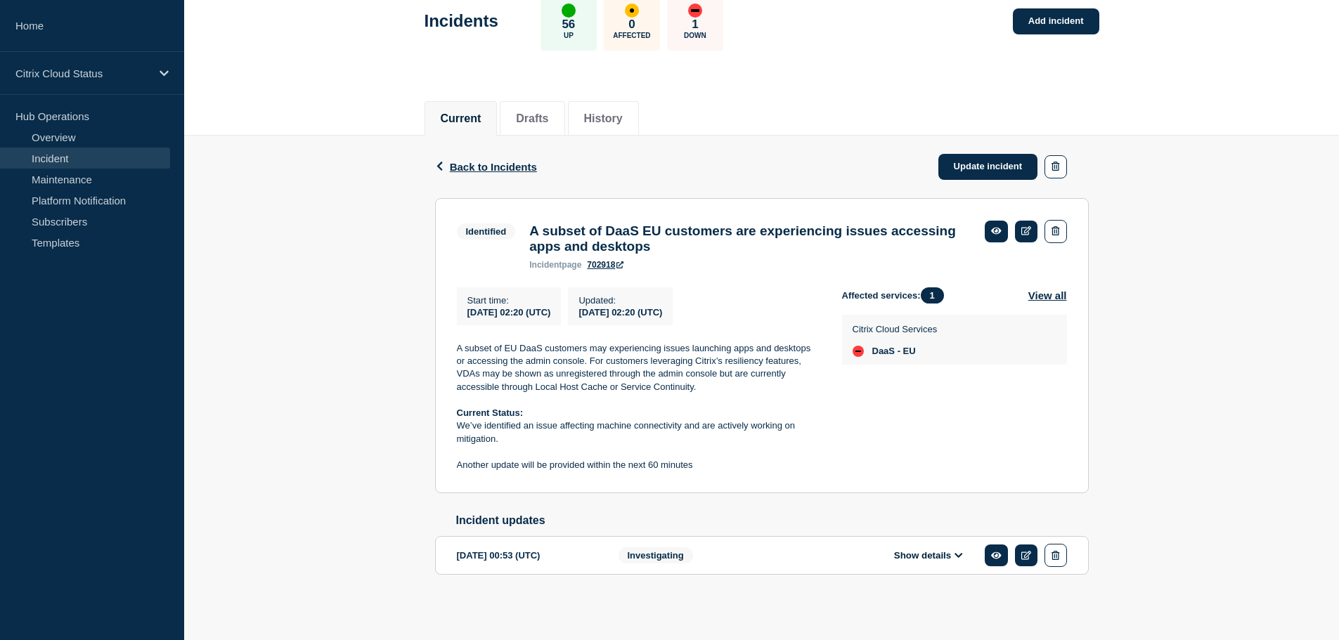
click at [954, 552] on icon at bounding box center [958, 555] width 8 height 9
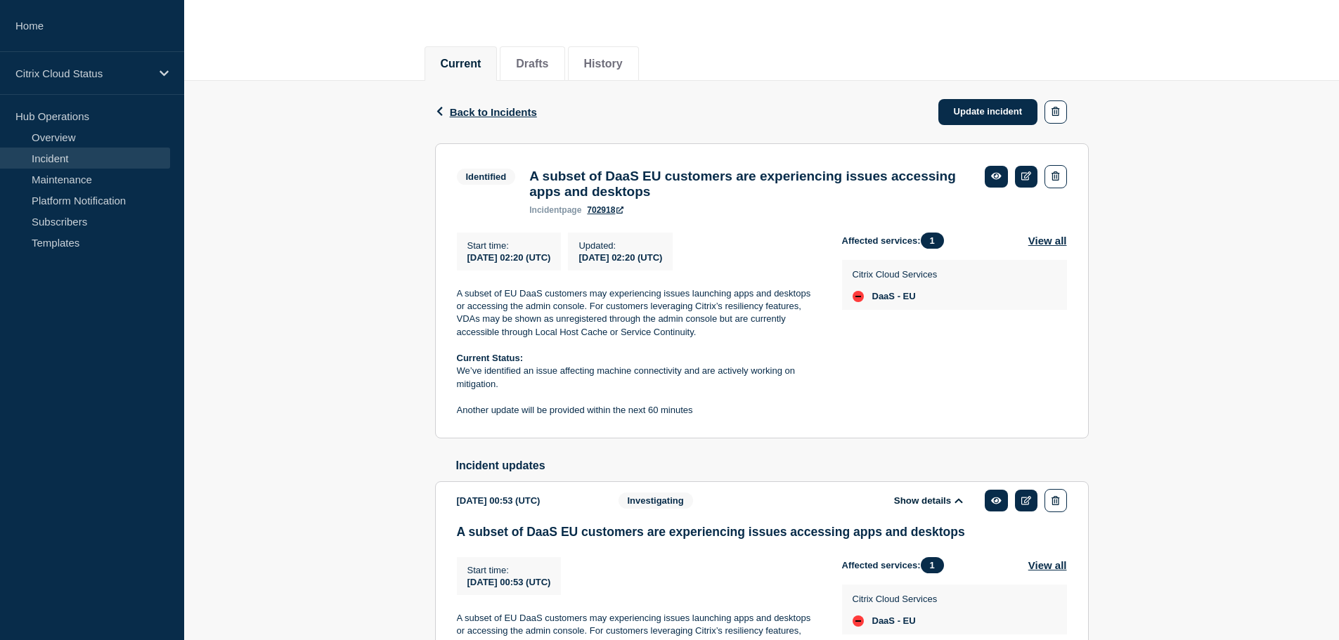
scroll to position [139, 0]
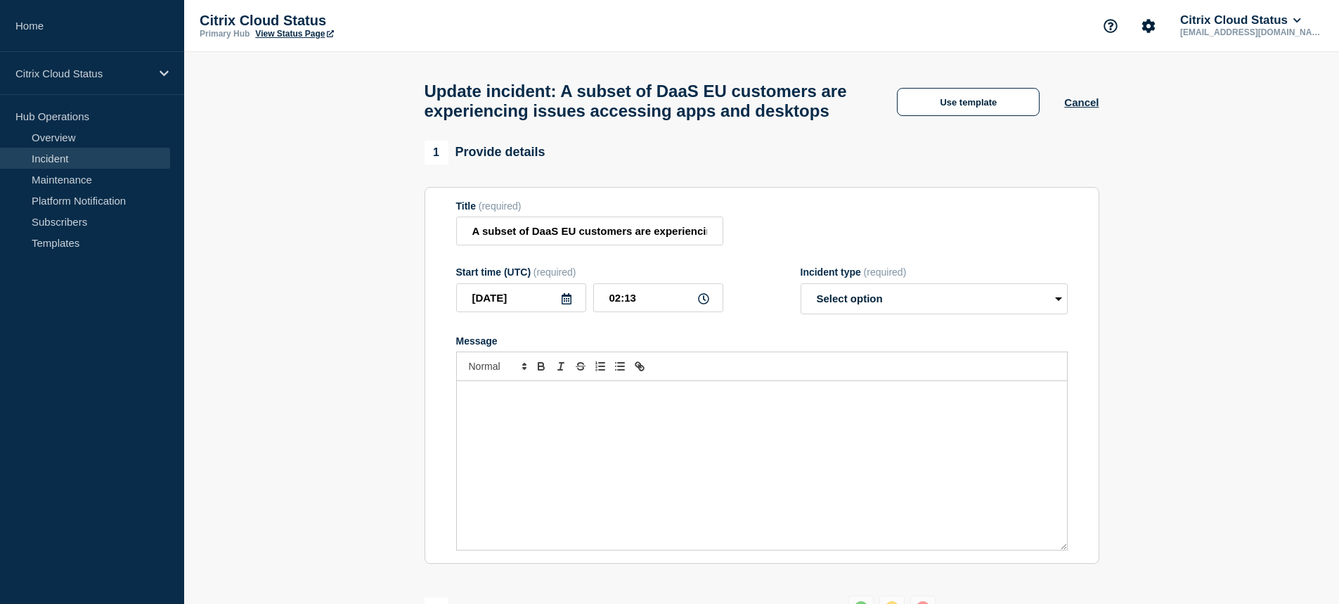
click at [56, 156] on link "Incident" at bounding box center [85, 158] width 170 height 21
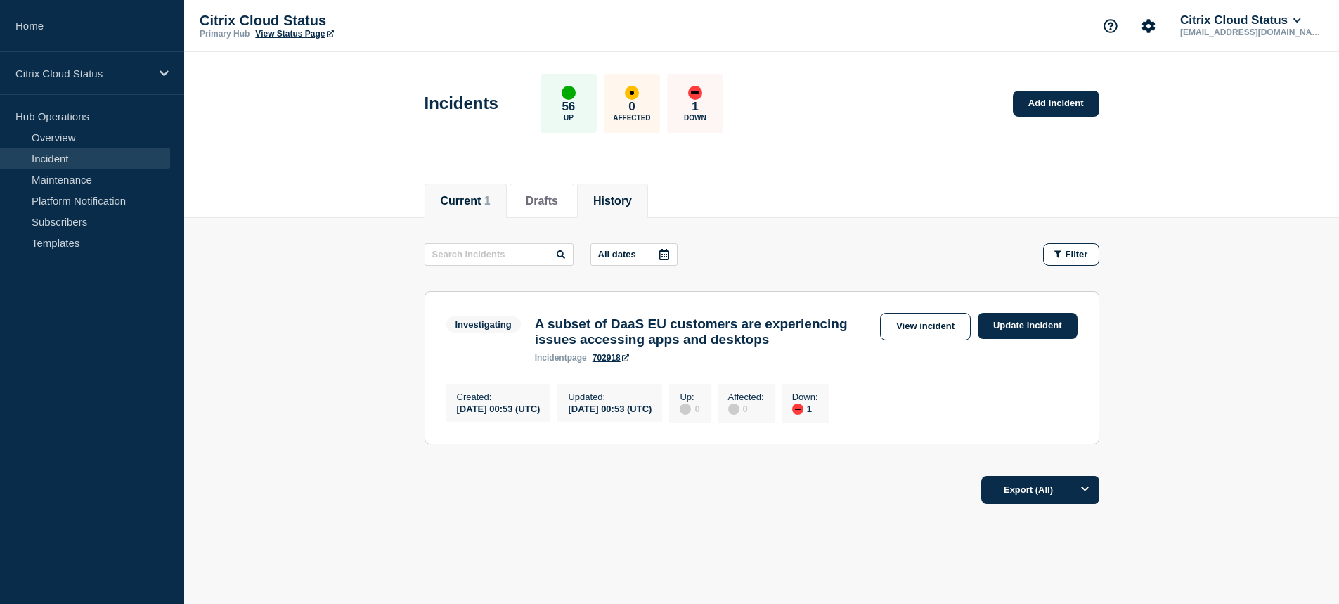
click at [615, 203] on button "History" at bounding box center [612, 201] width 39 height 13
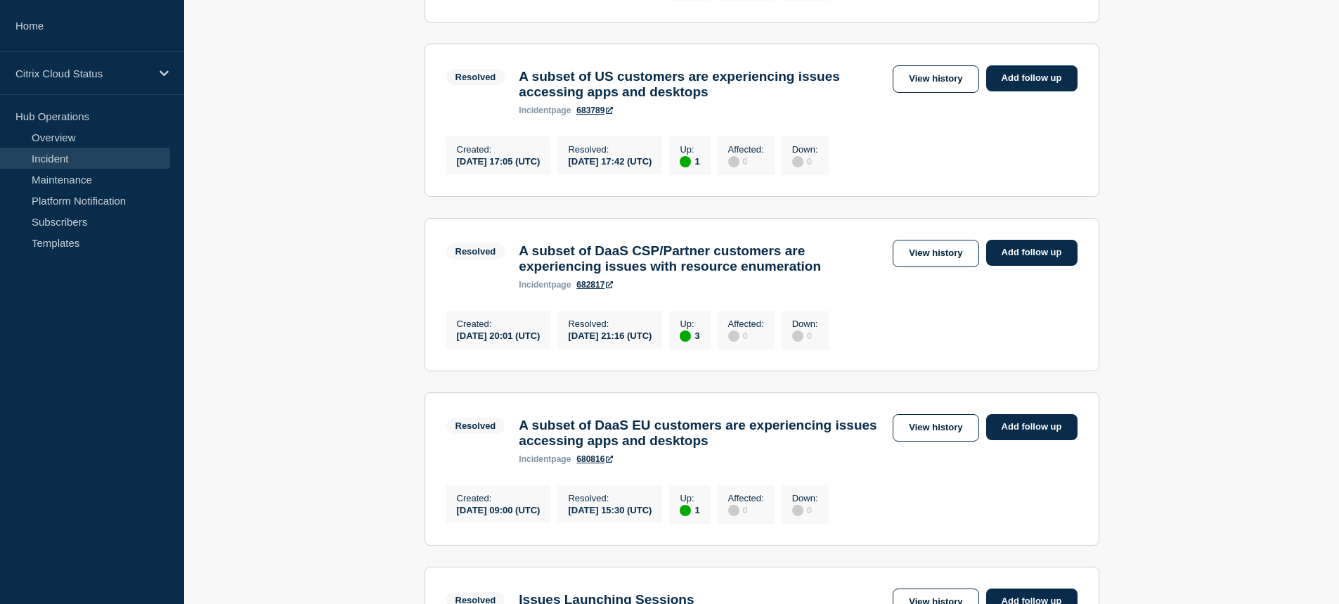
scroll to position [632, 0]
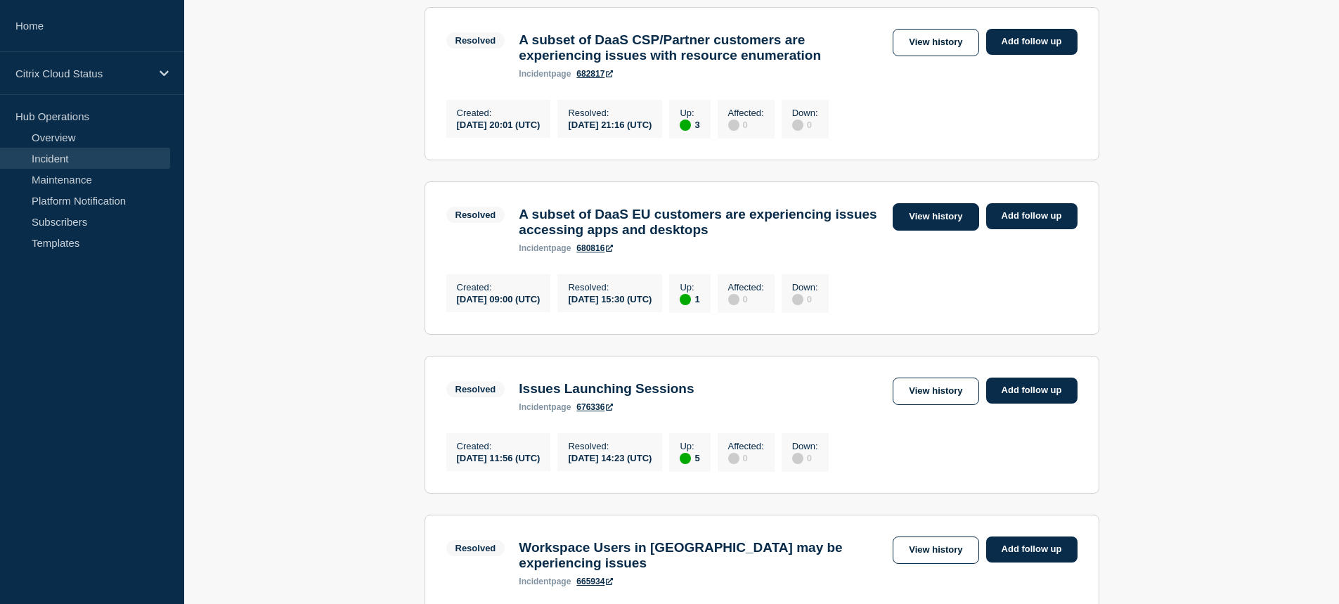
click at [935, 230] on link "View history" at bounding box center [935, 216] width 86 height 27
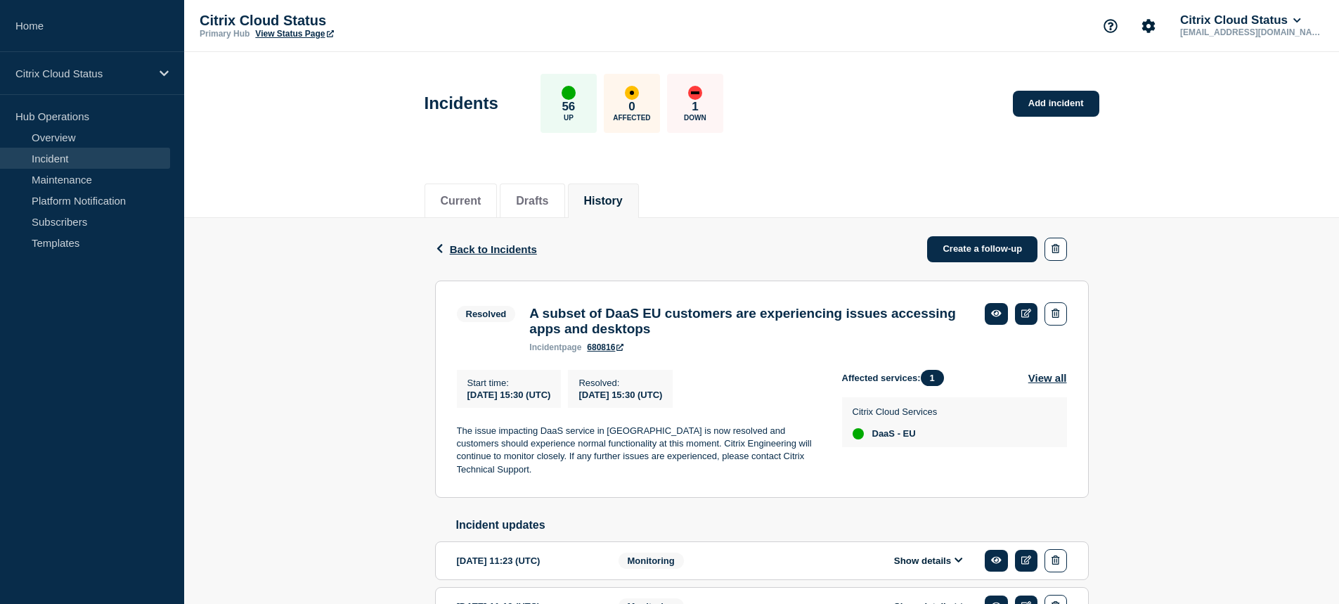
scroll to position [132, 0]
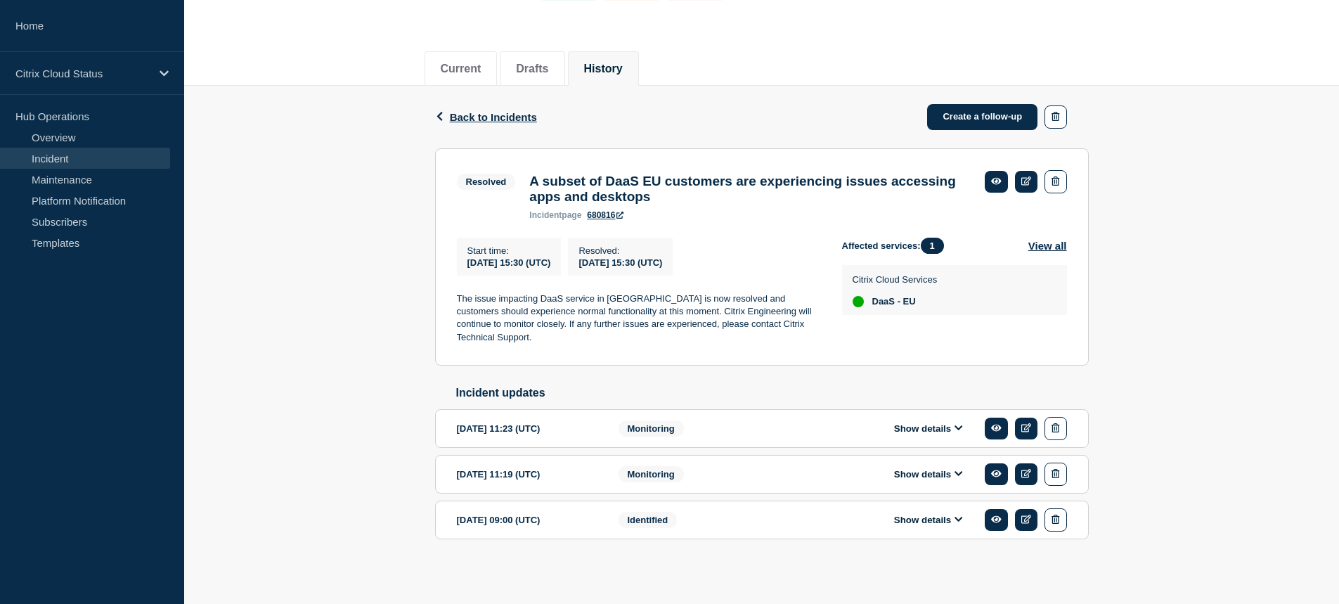
click at [956, 423] on icon at bounding box center [958, 427] width 8 height 9
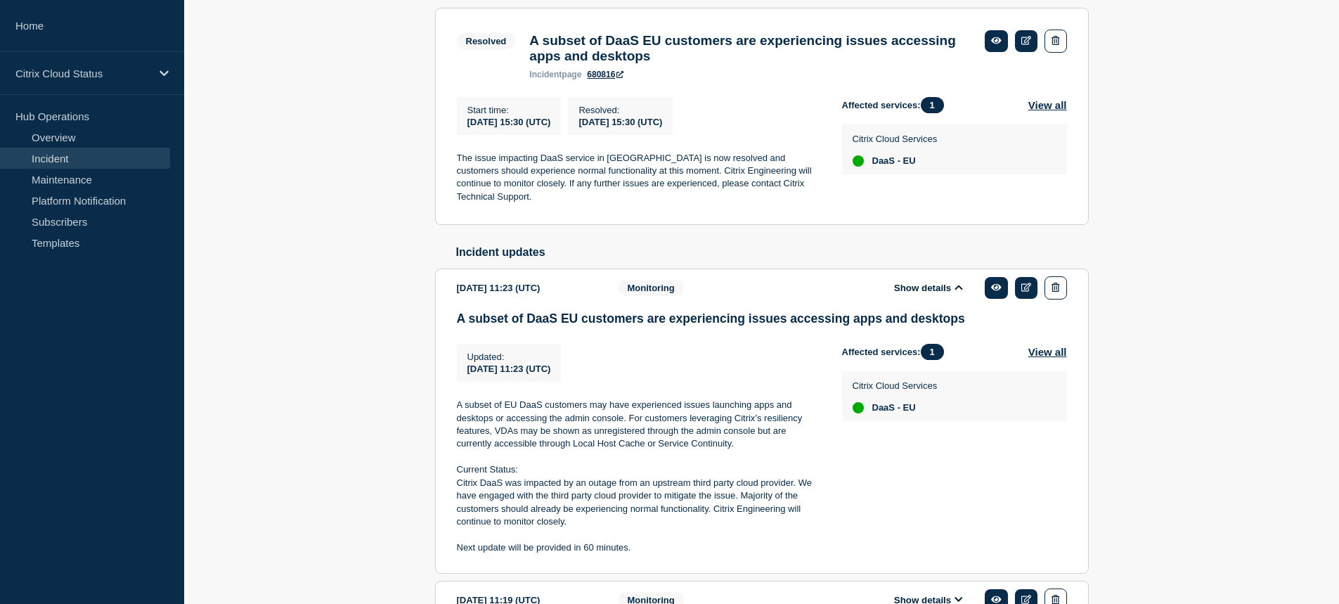
scroll to position [401, 0]
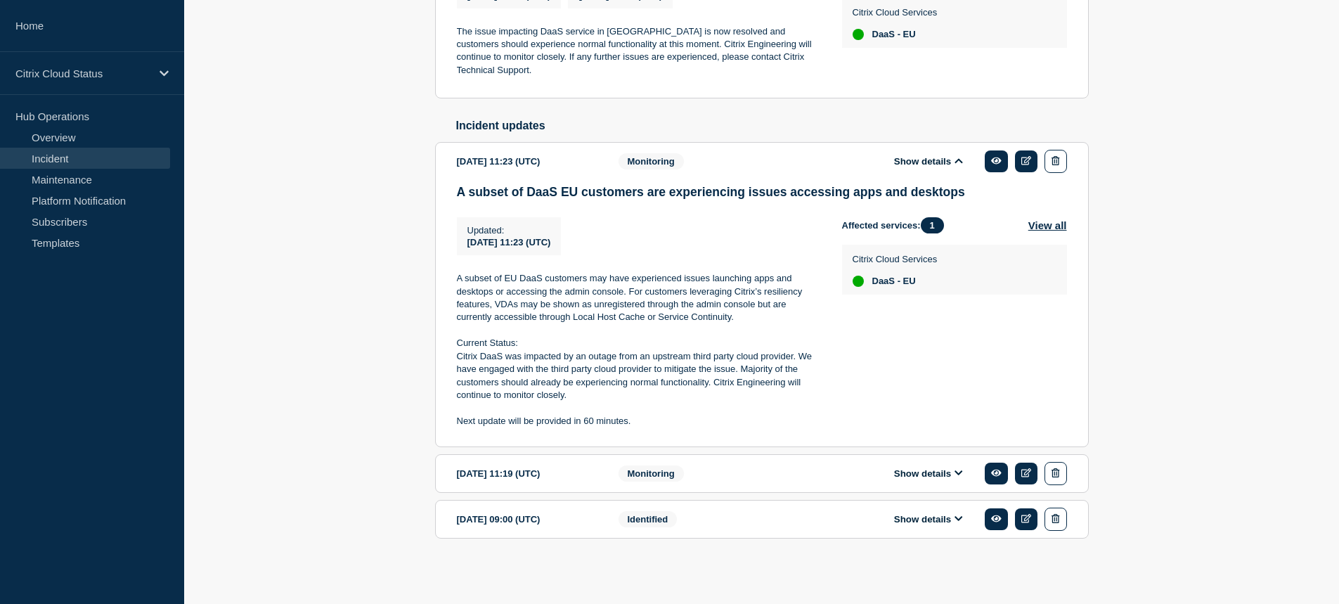
click at [955, 473] on icon at bounding box center [958, 472] width 8 height 9
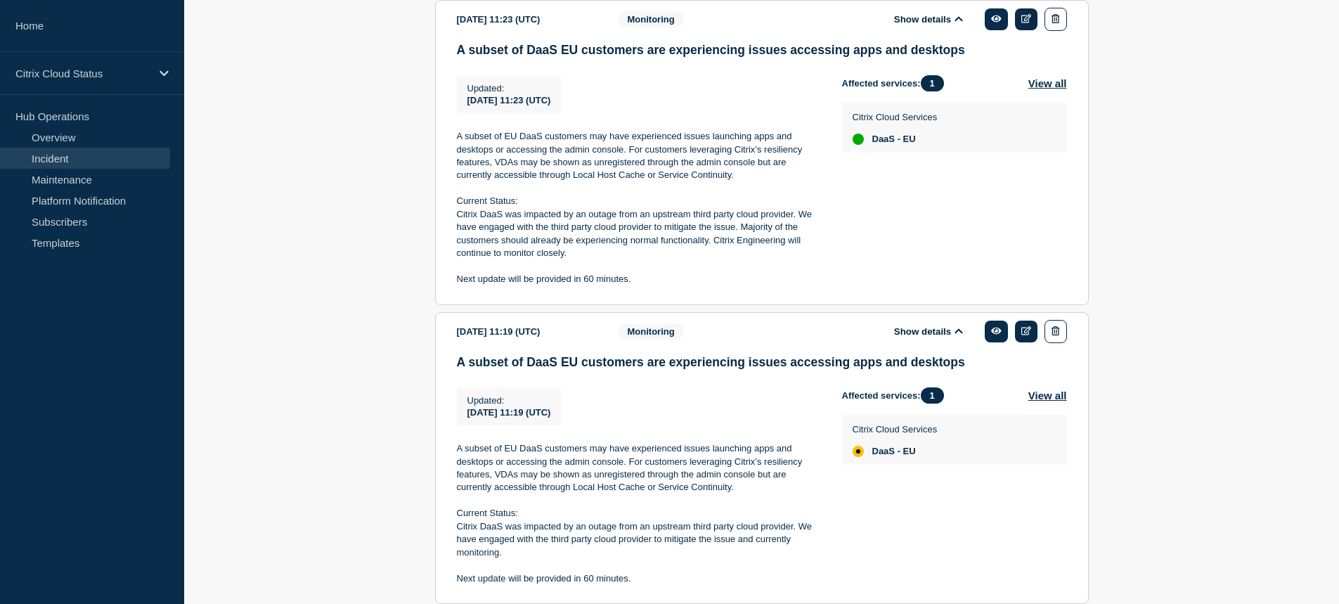
scroll to position [656, 0]
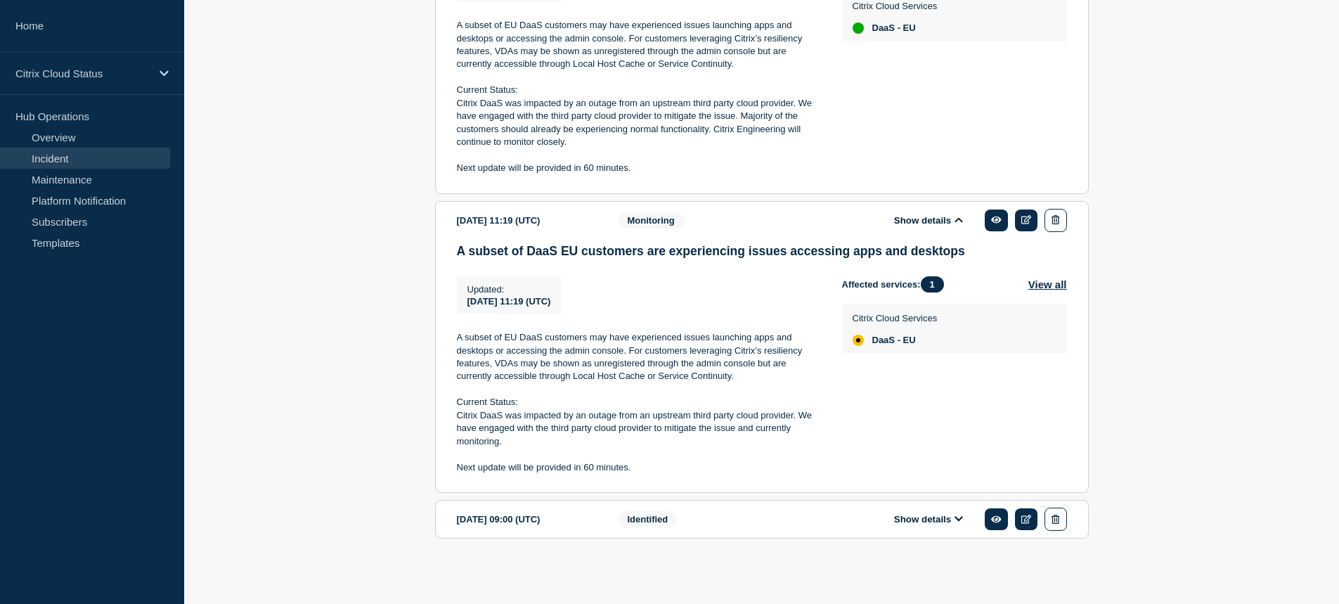
click at [955, 521] on icon at bounding box center [958, 518] width 8 height 9
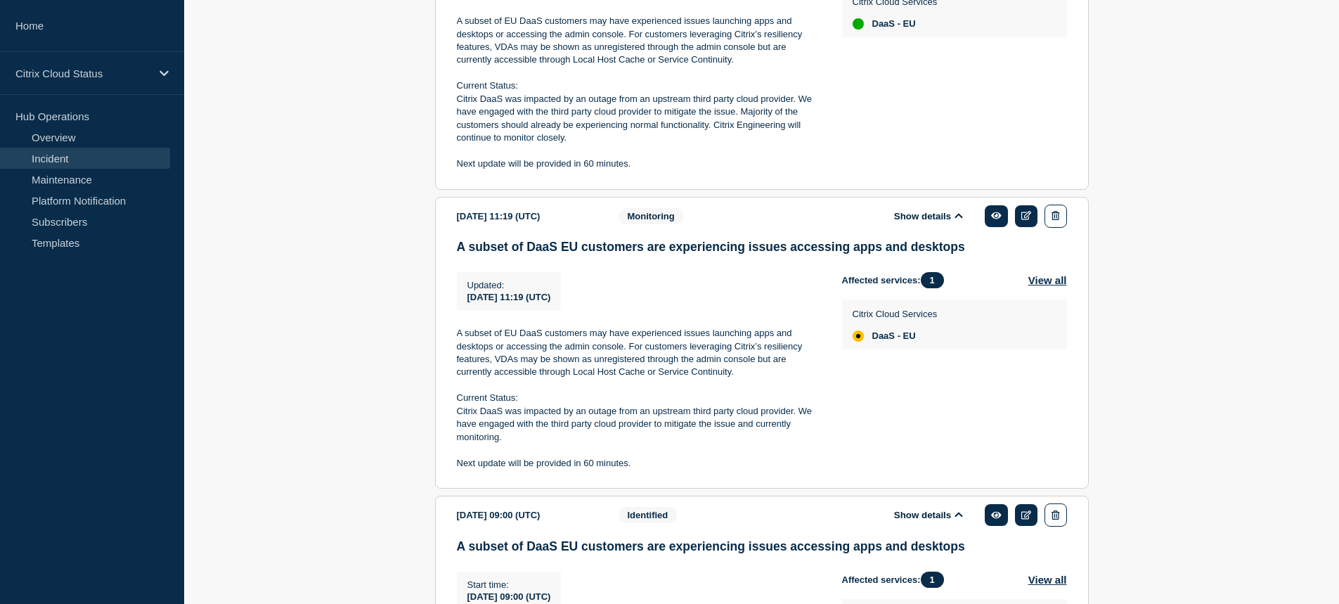
scroll to position [899, 0]
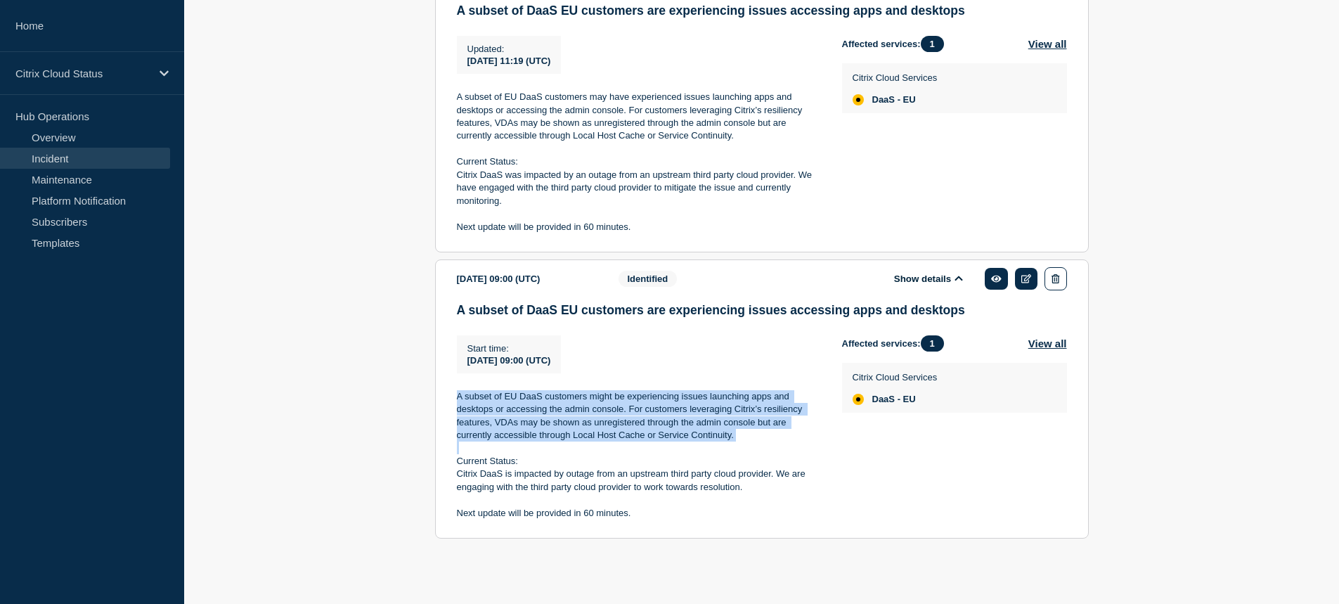
drag, startPoint x: 456, startPoint y: 396, endPoint x: 779, endPoint y: 438, distance: 325.3
click at [779, 442] on div "A subset of EU DaaS customers might be experiencing issues launching apps and d…" at bounding box center [638, 455] width 363 height 130
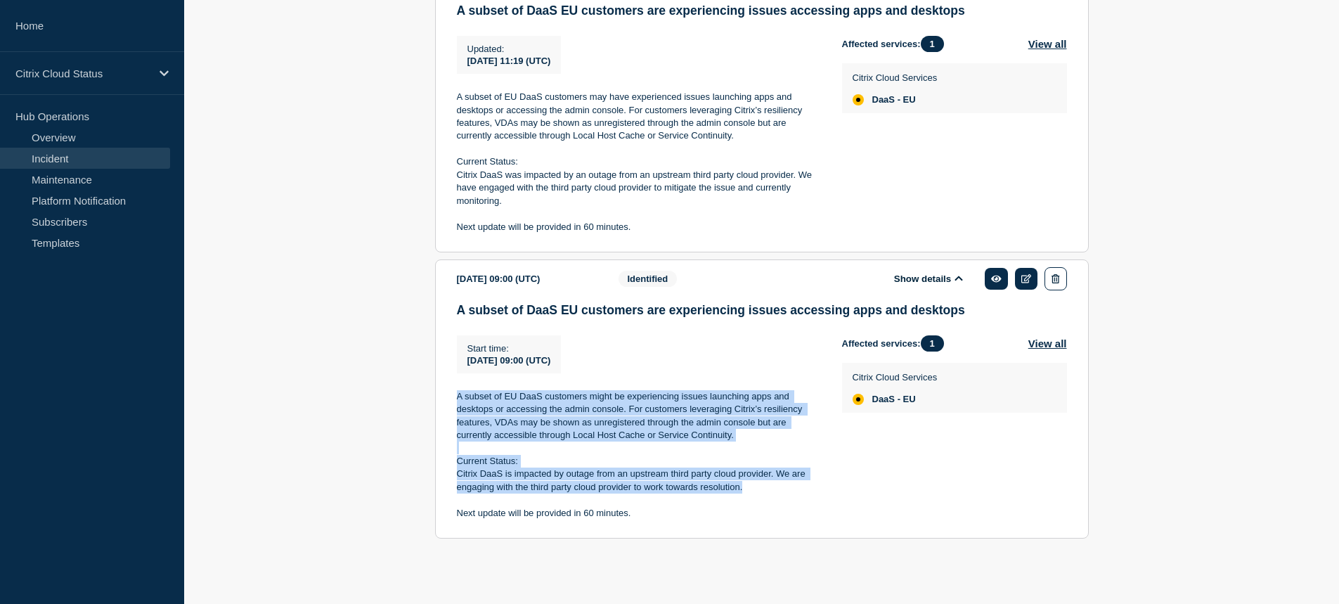
drag, startPoint x: 752, startPoint y: 488, endPoint x: 528, endPoint y: 418, distance: 234.9
click at [489, 408] on div "A subset of EU DaaS customers might be experiencing issues launching apps and d…" at bounding box center [638, 455] width 363 height 130
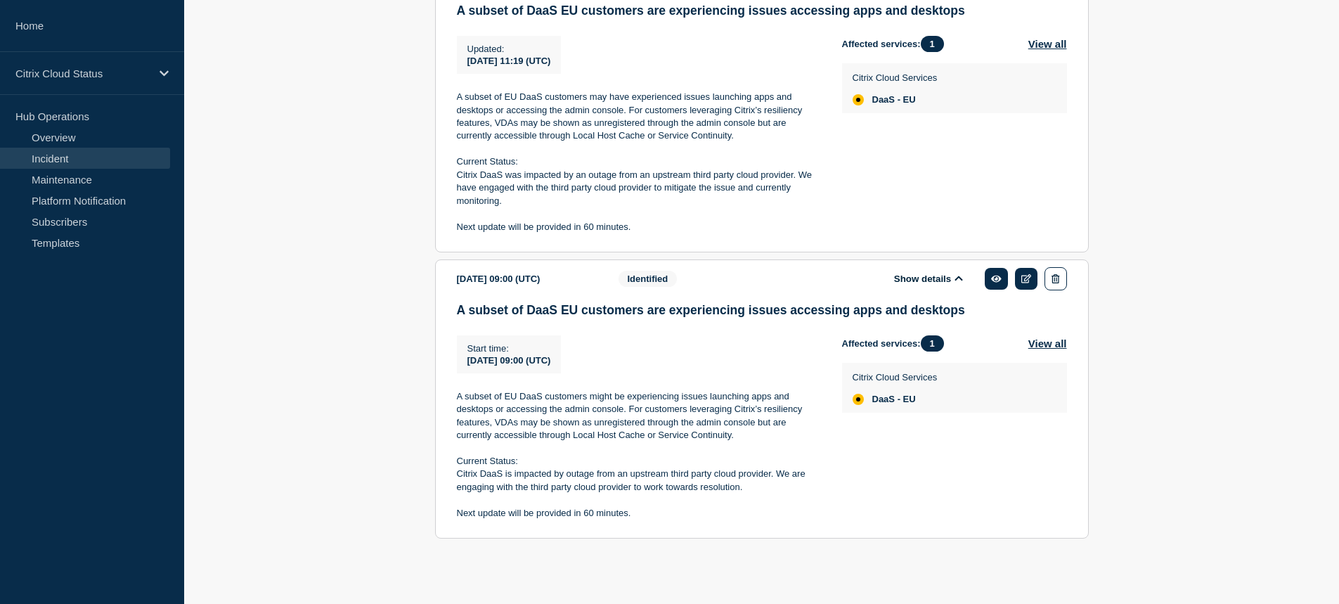
click at [655, 518] on p "Next update will be provided in 60 minutes." at bounding box center [638, 513] width 363 height 13
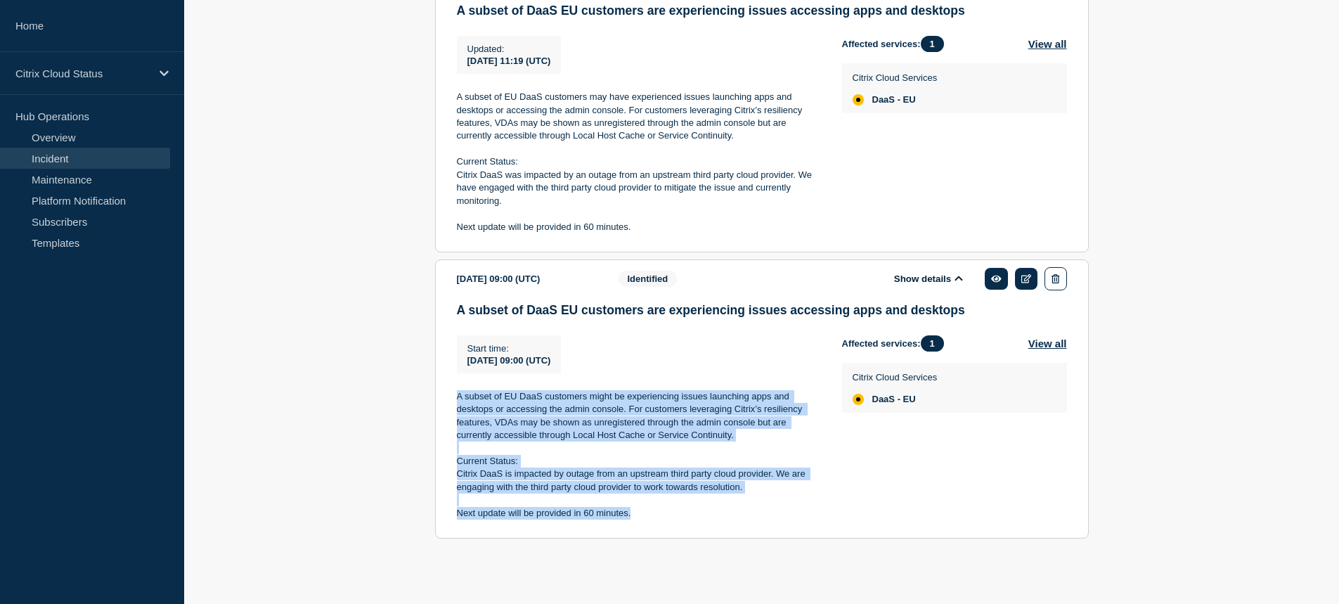
drag, startPoint x: 645, startPoint y: 514, endPoint x: 616, endPoint y: 378, distance: 138.8
click at [463, 388] on div "Start time : 2025-04-01 09:00 (UTC) Start time 2025-04-01 09:00 (UTC) A subset …" at bounding box center [649, 427] width 385 height 185
click at [616, 510] on p "Next update will be provided in 60 minutes." at bounding box center [638, 513] width 363 height 13
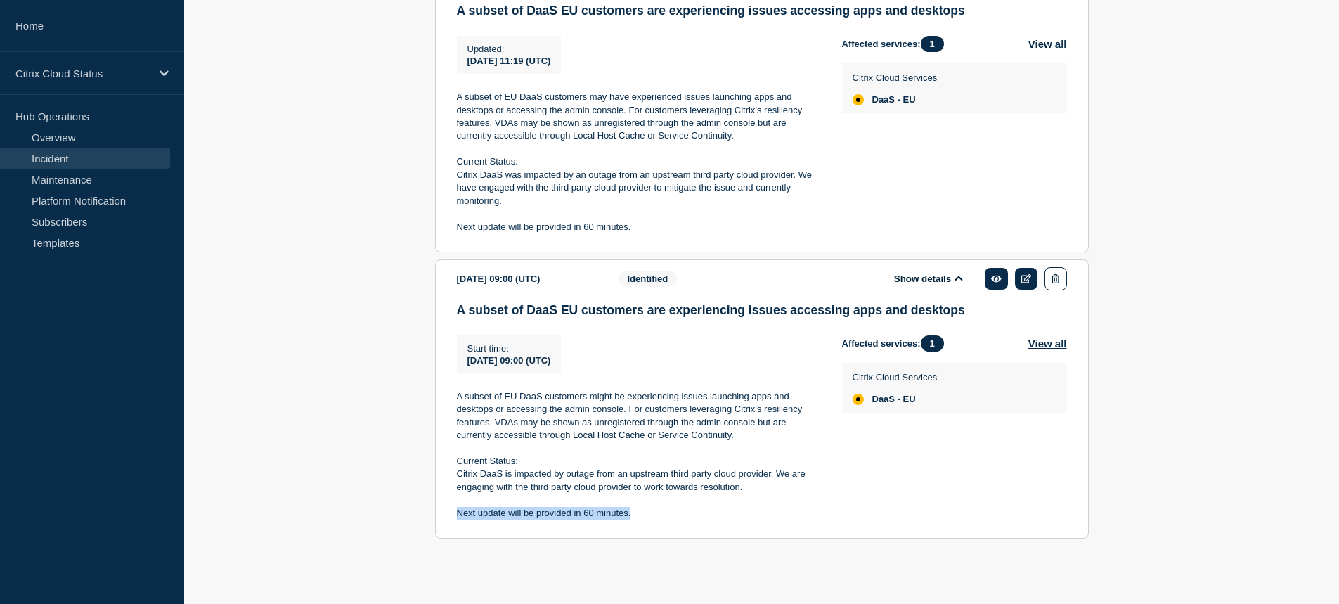
drag, startPoint x: 642, startPoint y: 511, endPoint x: 431, endPoint y: 507, distance: 211.5
